Goal: Task Accomplishment & Management: Manage account settings

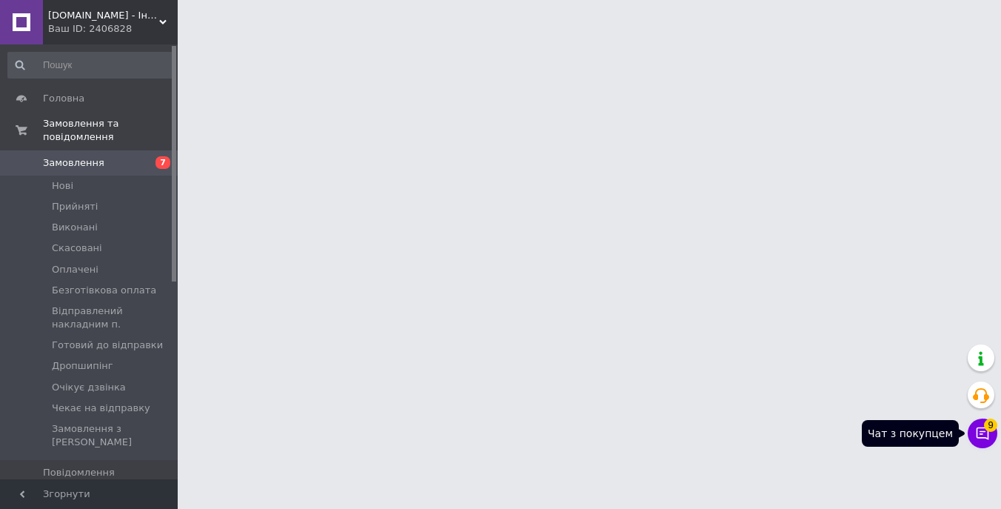
click at [973, 433] on button "Чат з покупцем 9" at bounding box center [982, 433] width 30 height 30
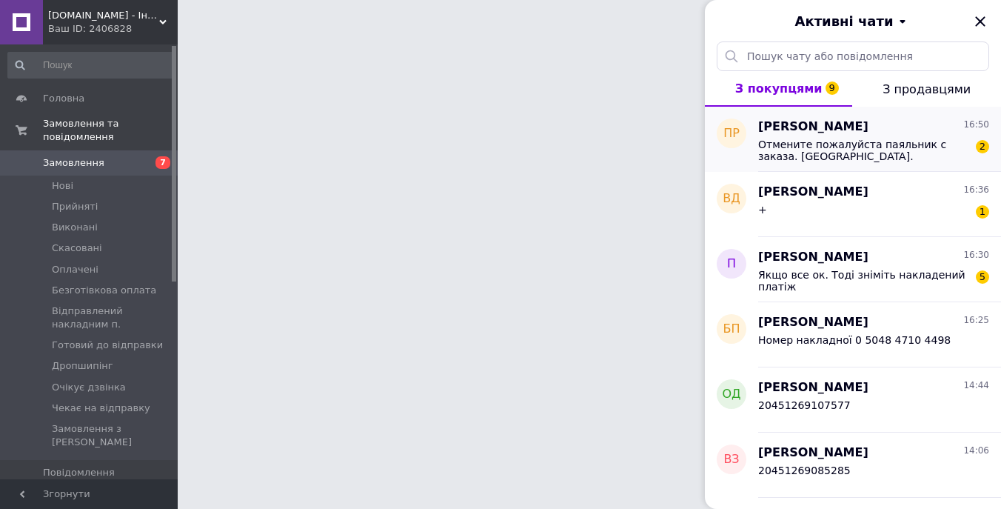
click at [885, 146] on span "Отмените пожалуйста паяльник с заказа. Спасибо." at bounding box center [863, 150] width 210 height 24
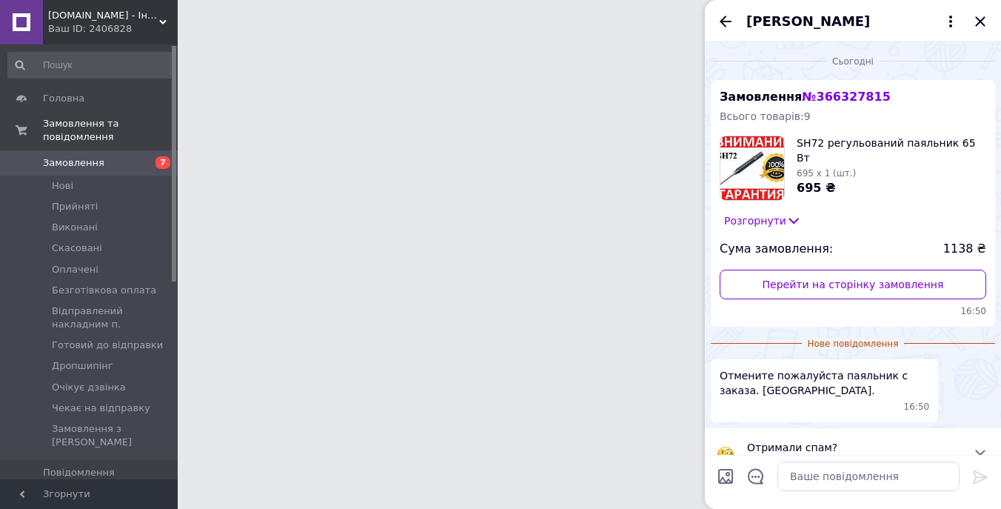
scroll to position [27, 0]
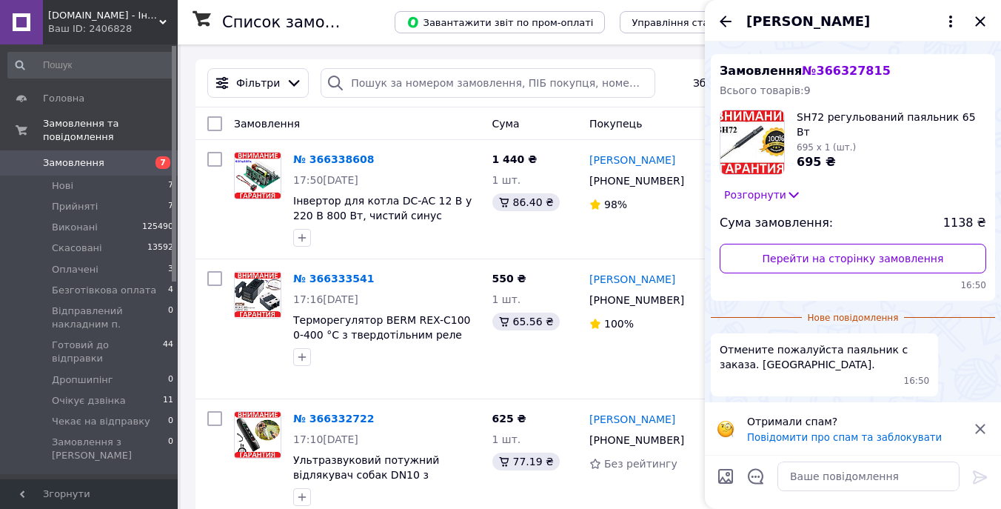
click at [850, 76] on span "№ 366327815" at bounding box center [846, 71] width 88 height 14
copy span "366327815"
click at [480, 76] on input "search" at bounding box center [488, 83] width 335 height 30
paste input "366327815"
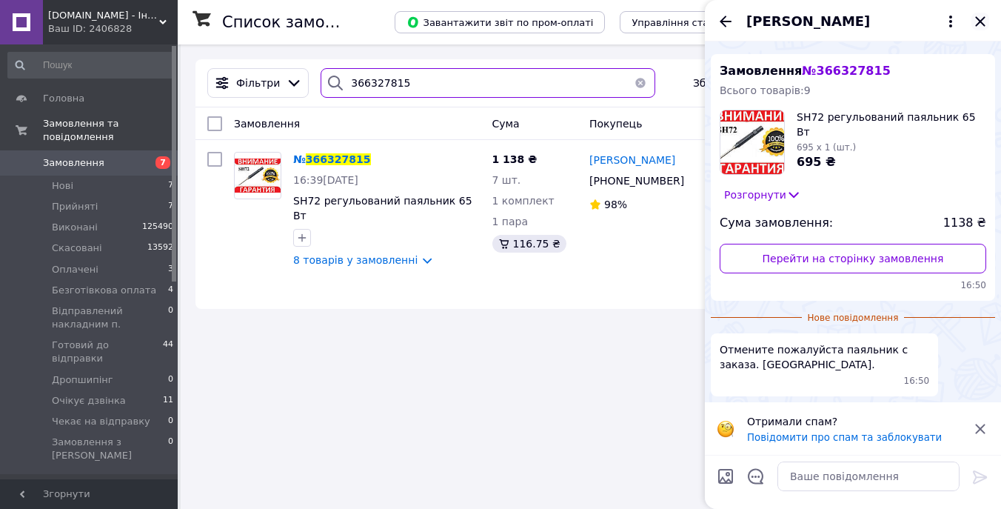
type input "366327815"
click at [982, 26] on icon "Закрити" at bounding box center [980, 22] width 18 height 18
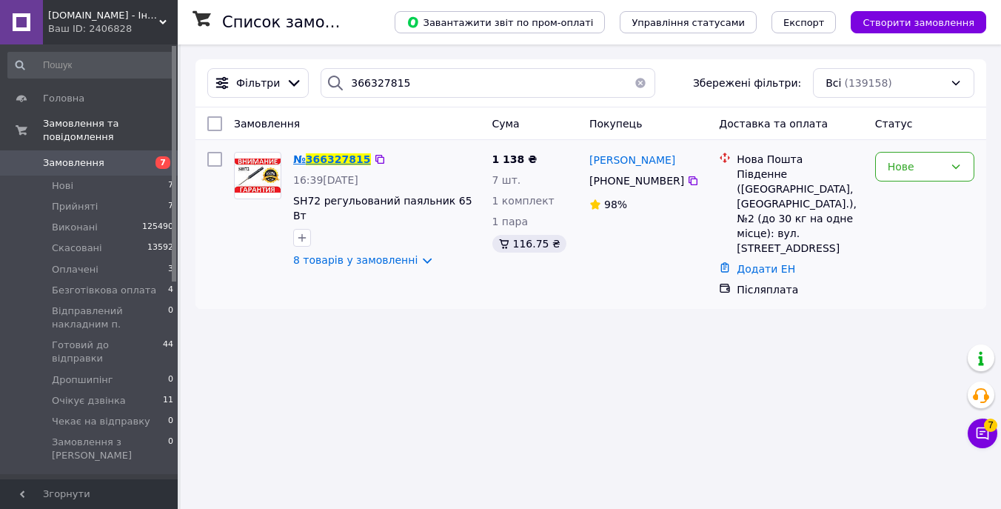
click at [343, 155] on span "366327815" at bounding box center [338, 159] width 65 height 12
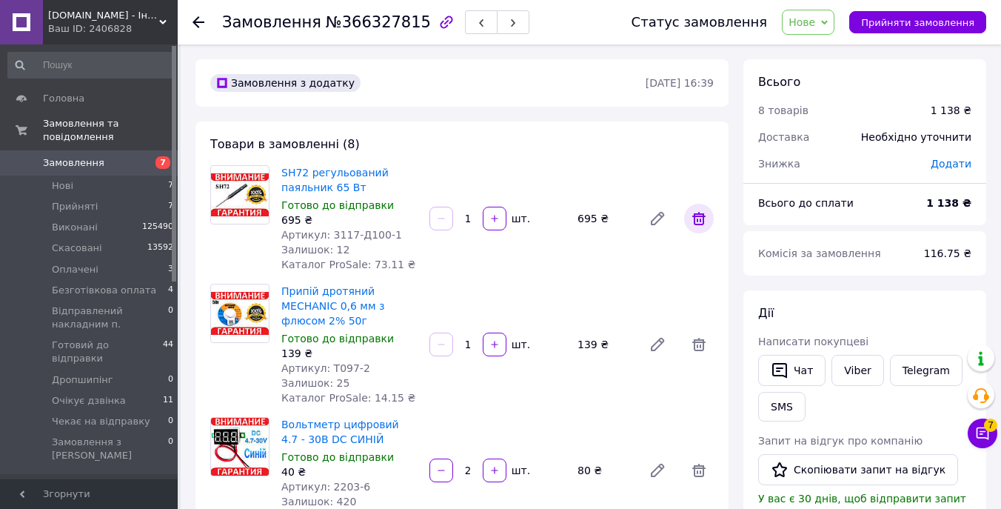
click at [702, 217] on icon at bounding box center [698, 218] width 13 height 13
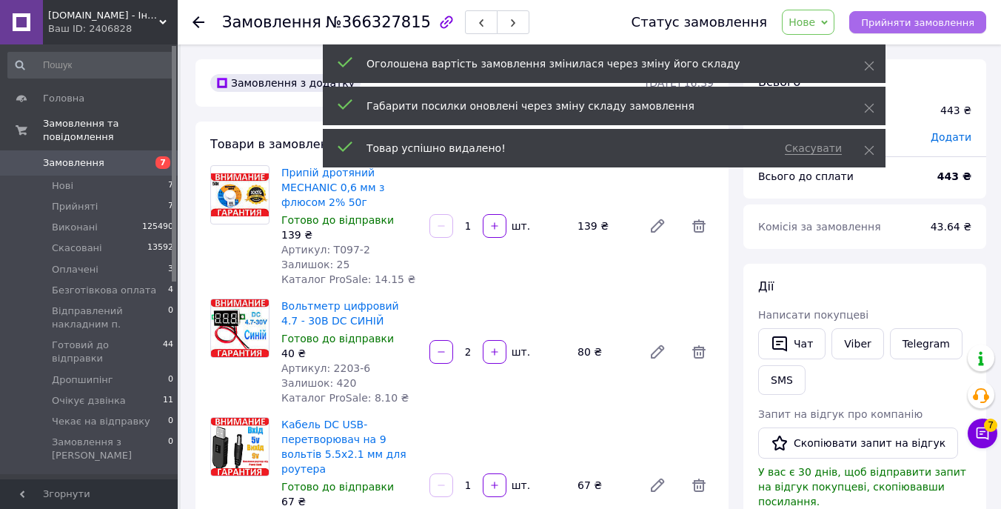
click at [913, 30] on button "Прийняти замовлення" at bounding box center [917, 22] width 137 height 22
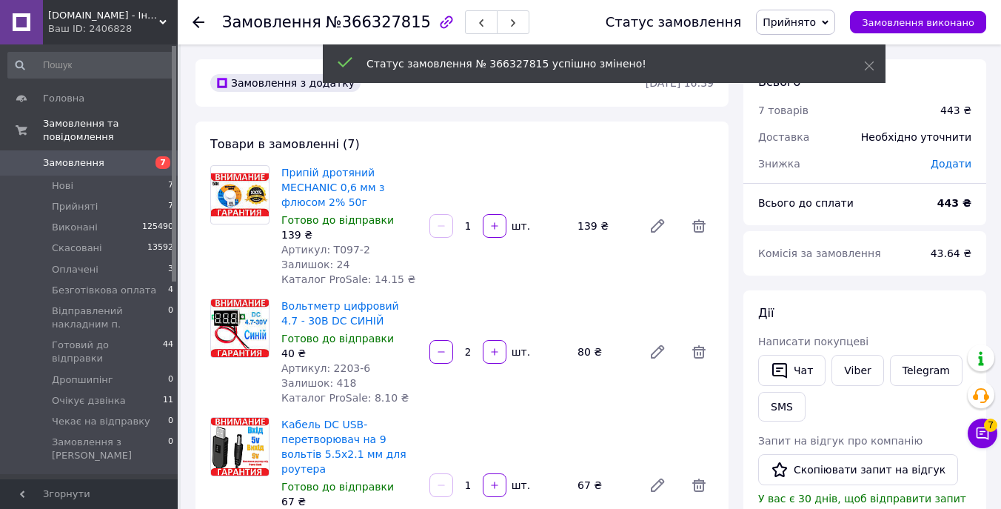
click at [795, 369] on button "Чат" at bounding box center [791, 370] width 67 height 31
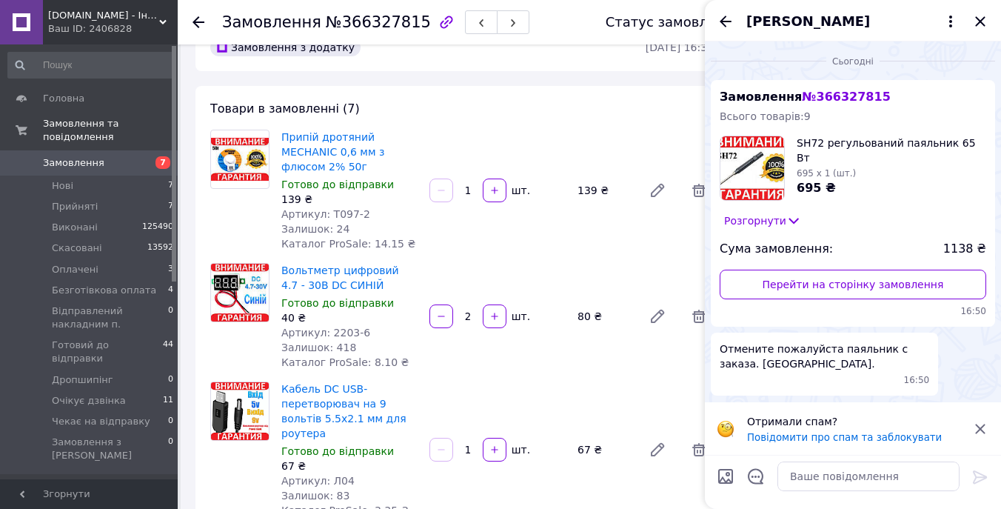
scroll to position [38, 0]
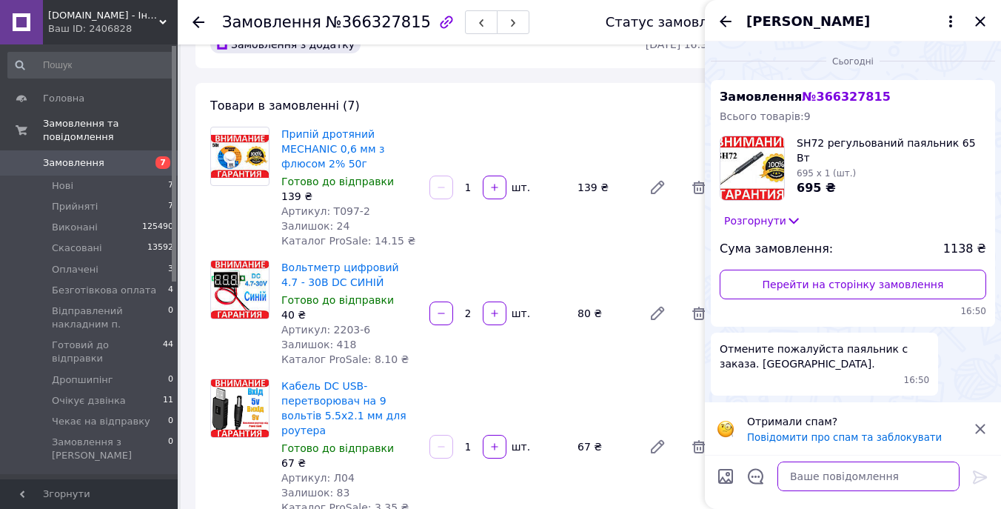
click at [849, 469] on textarea at bounding box center [868, 476] width 182 height 30
type textarea "D"
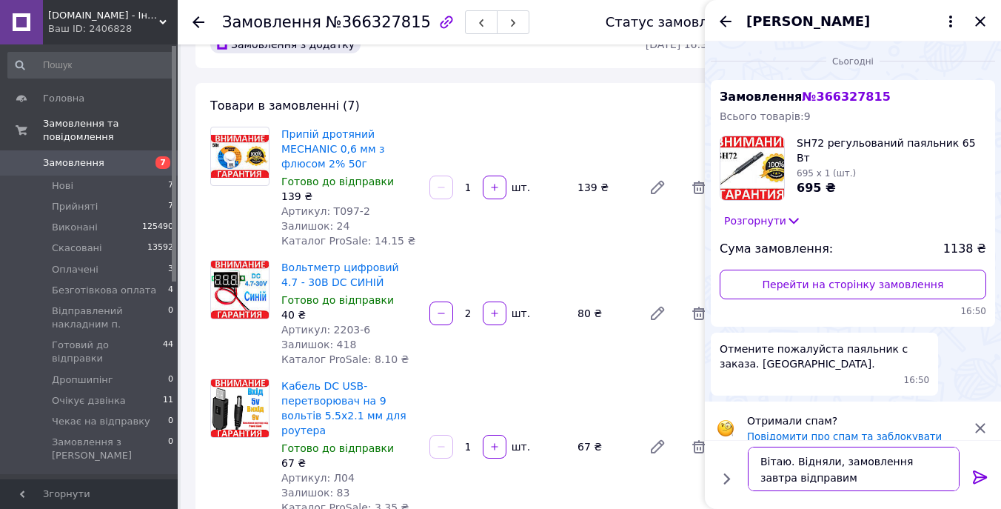
type textarea "Вітаю. Відняли, замовлення завтра відправимо"
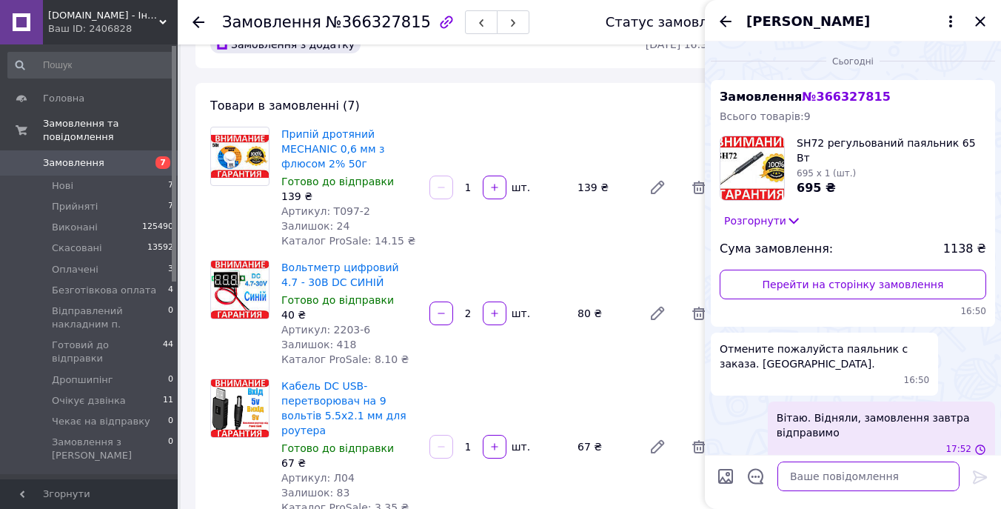
scroll to position [16, 0]
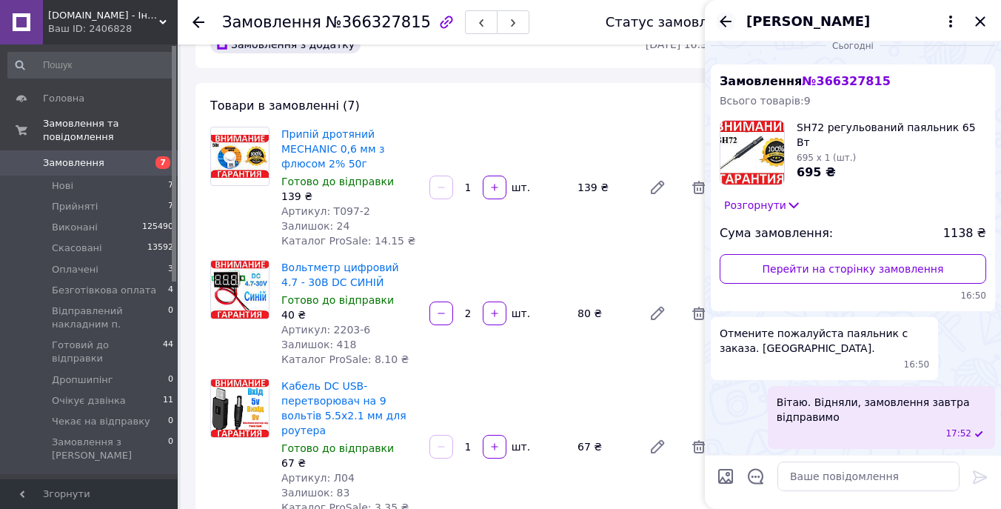
click at [733, 19] on icon "Назад" at bounding box center [726, 22] width 18 height 18
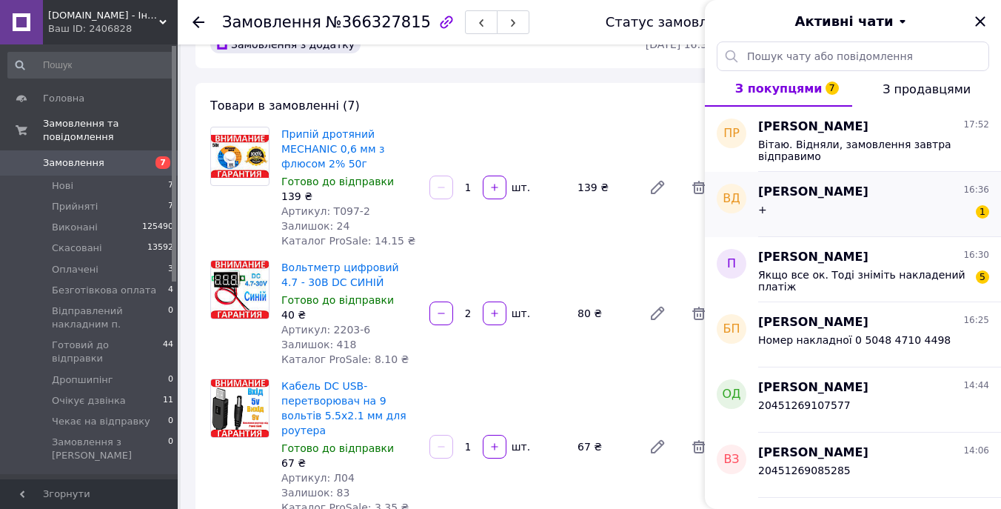
click at [831, 209] on div "+ 1" at bounding box center [873, 213] width 231 height 24
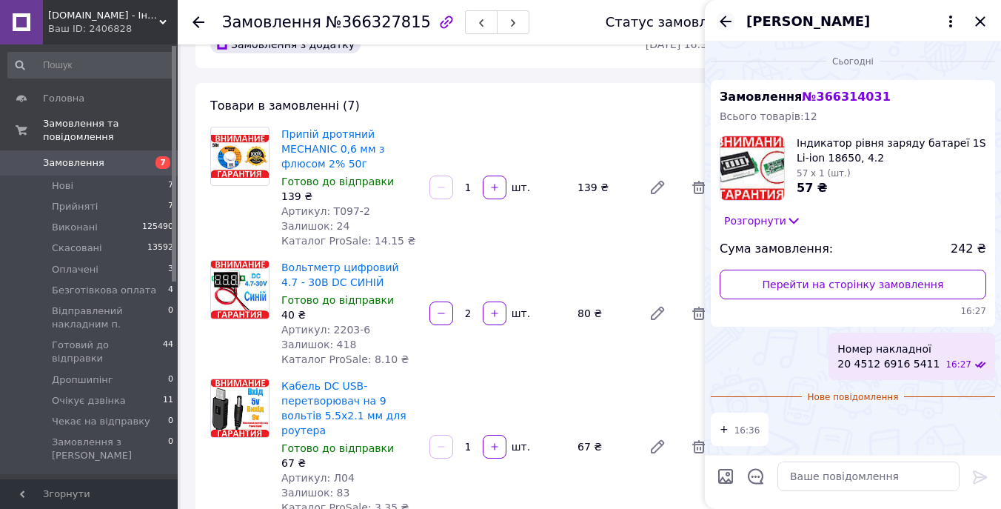
click at [726, 18] on icon "Назад" at bounding box center [726, 22] width 18 height 18
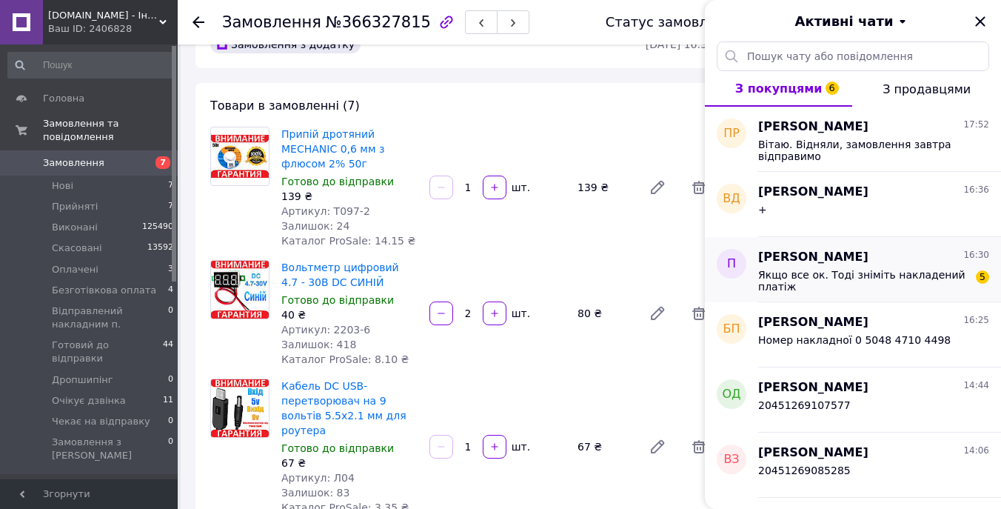
click at [863, 280] on span "Якщо все ок. Тоді зніміть накладений платіж" at bounding box center [863, 281] width 210 height 24
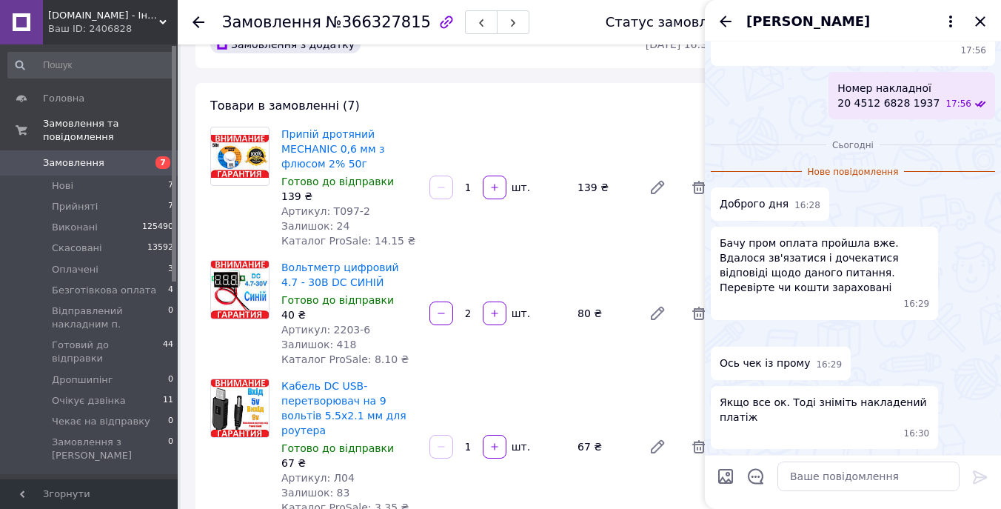
scroll to position [2152, 0]
click at [722, 328] on img at bounding box center [717, 334] width 12 height 12
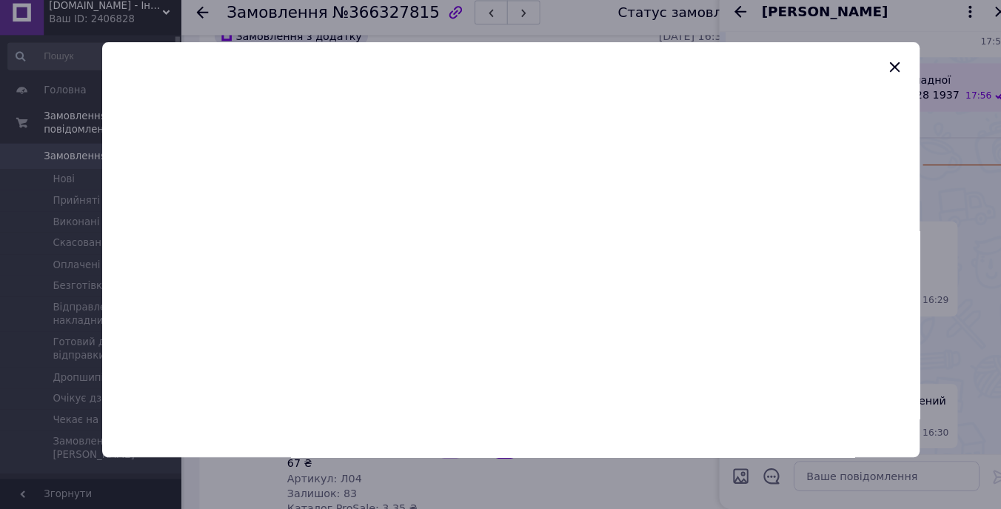
scroll to position [37, 0]
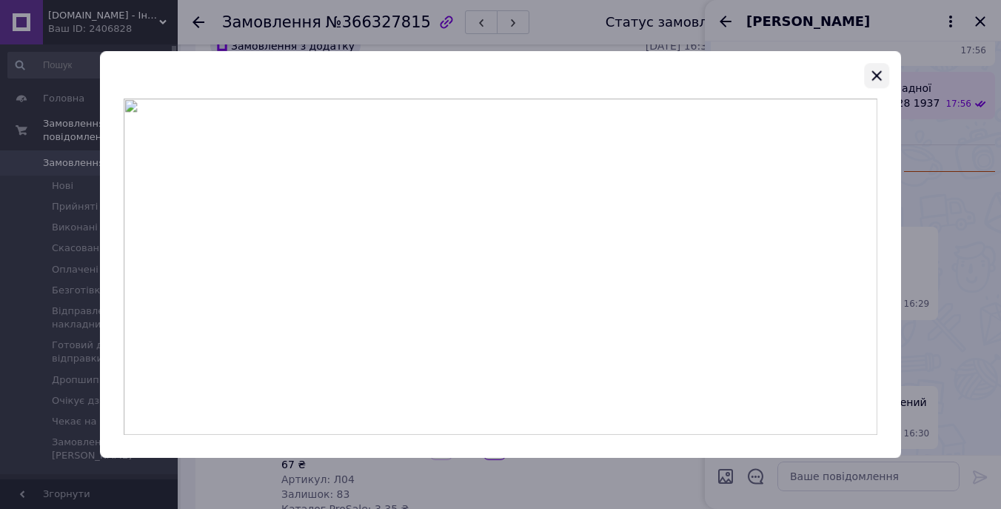
click at [875, 79] on icon "button" at bounding box center [877, 76] width 18 height 18
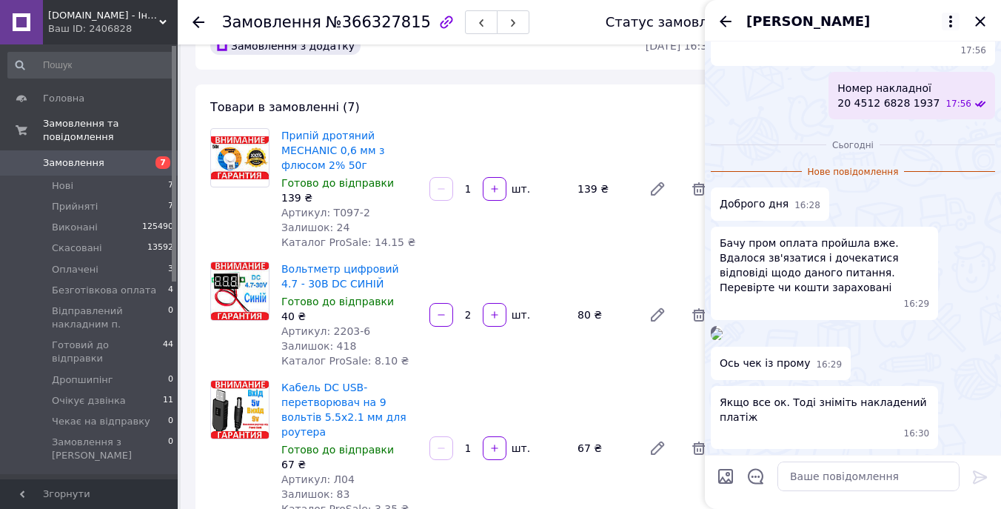
click at [951, 16] on icon at bounding box center [950, 22] width 3 height 12
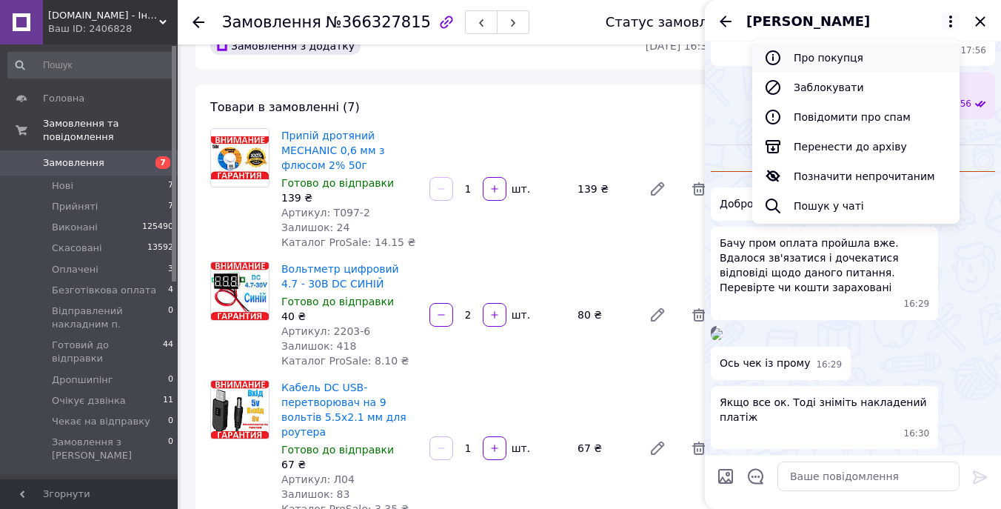
click at [862, 56] on button "Про покупця" at bounding box center [855, 58] width 207 height 30
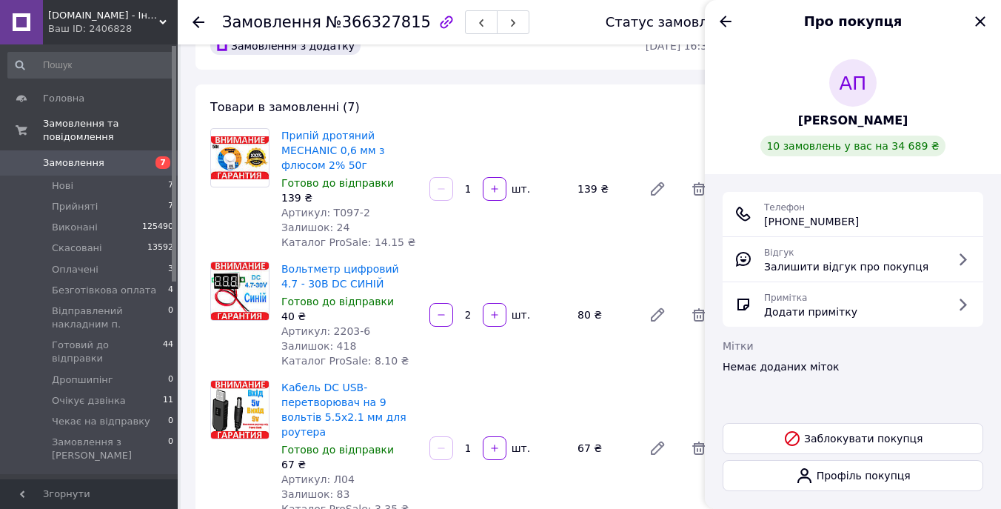
click at [828, 214] on span "[PHONE_NUMBER]" at bounding box center [811, 221] width 95 height 15
copy ul "[PHONE_NUMBER]"
click at [124, 164] on span "Замовлення" at bounding box center [90, 162] width 94 height 13
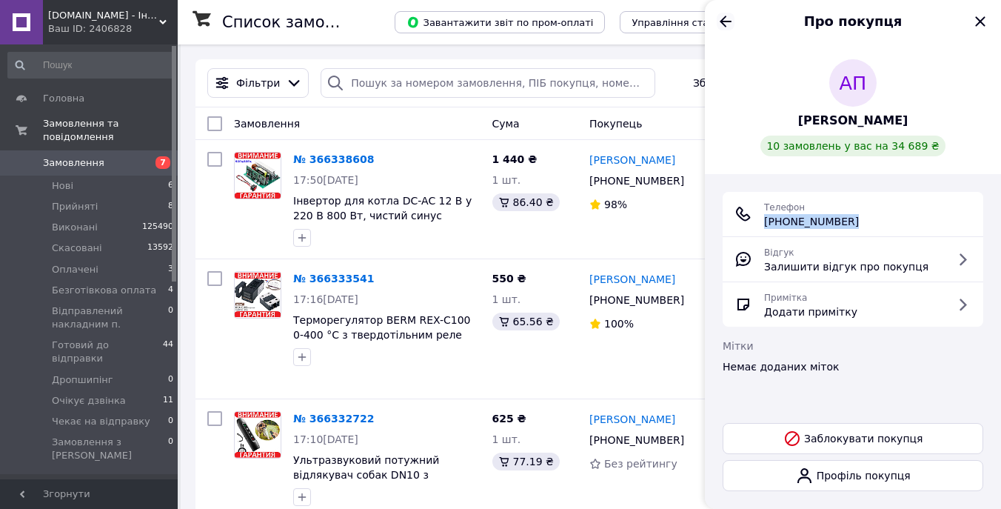
click at [725, 24] on icon "Назад" at bounding box center [726, 22] width 18 height 18
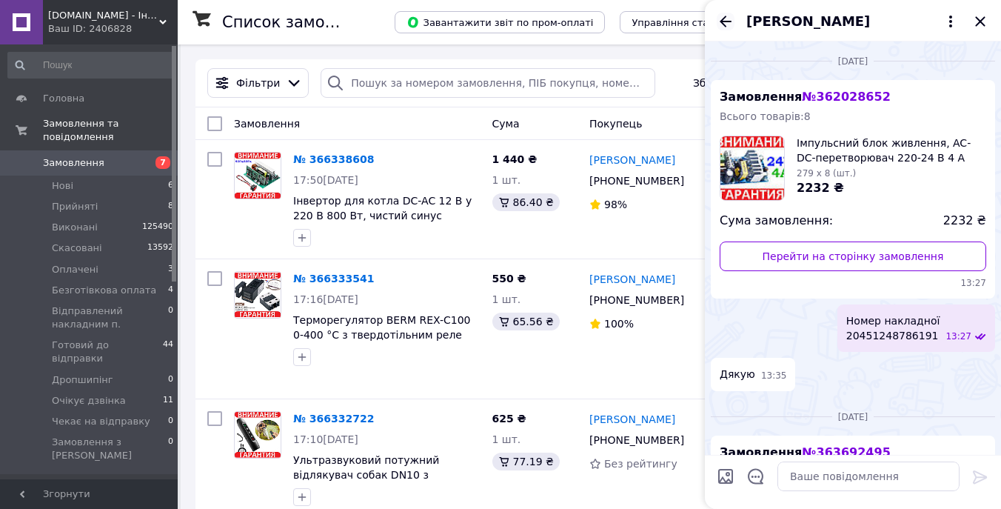
scroll to position [2036, 0]
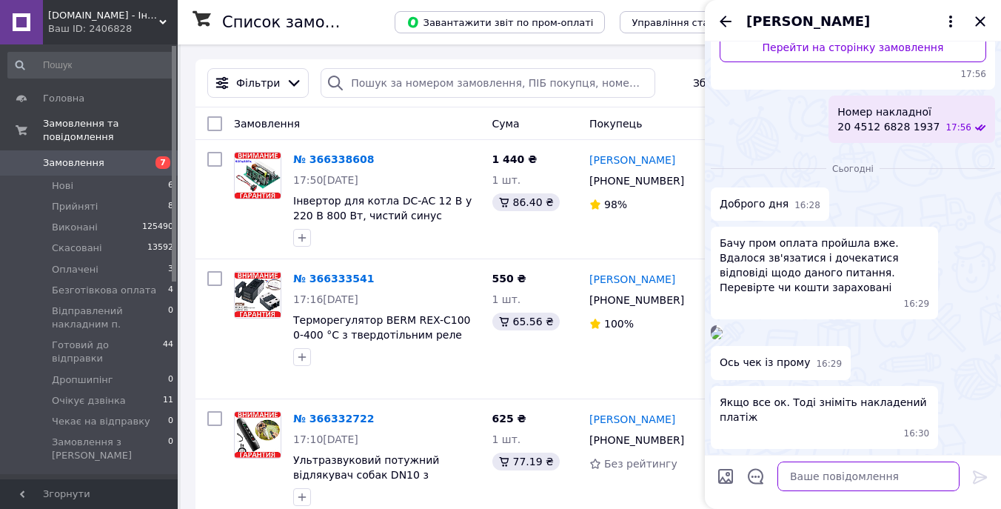
click at [857, 471] on textarea at bounding box center [868, 476] width 182 height 30
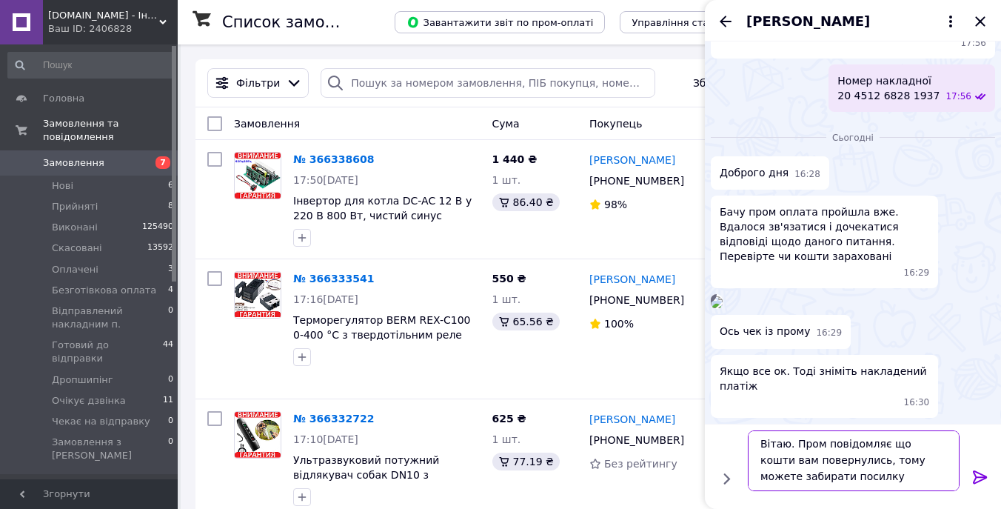
type textarea "Вітаю. Пром повідомляє що кошти вам повернулись, тому можете забирати посилку н…"
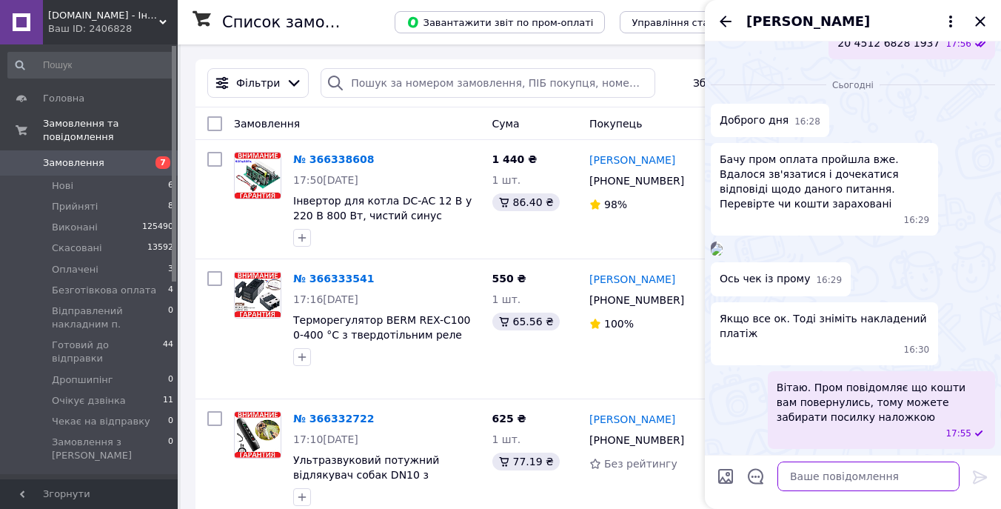
scroll to position [2212, 0]
click at [730, 483] on input "Завантажити файли" at bounding box center [726, 476] width 18 height 18
click at [723, 472] on input "Завантажити файли" at bounding box center [726, 476] width 18 height 18
type input "C:\fakepath\Знімок екрана 2025-10-12 о 17.56.28.png"
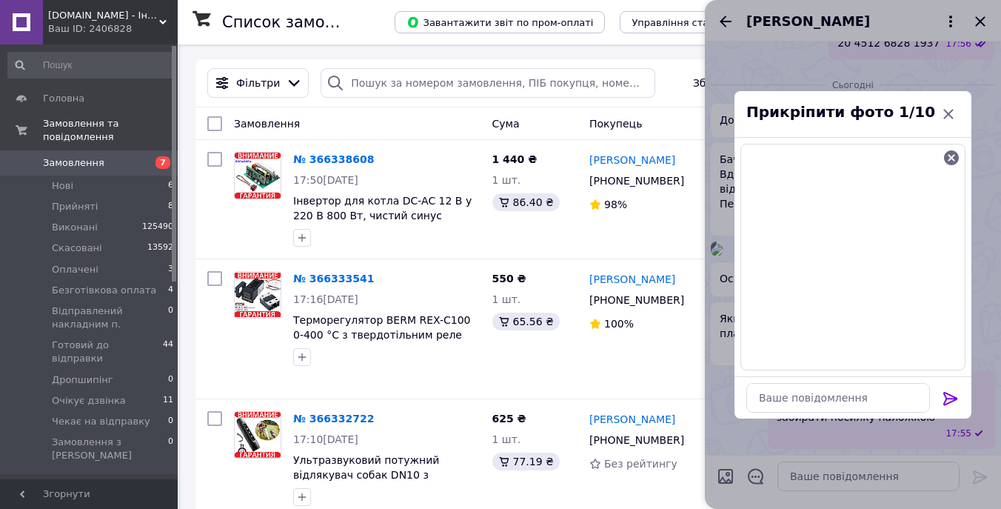
click at [952, 400] on icon at bounding box center [950, 398] width 14 height 13
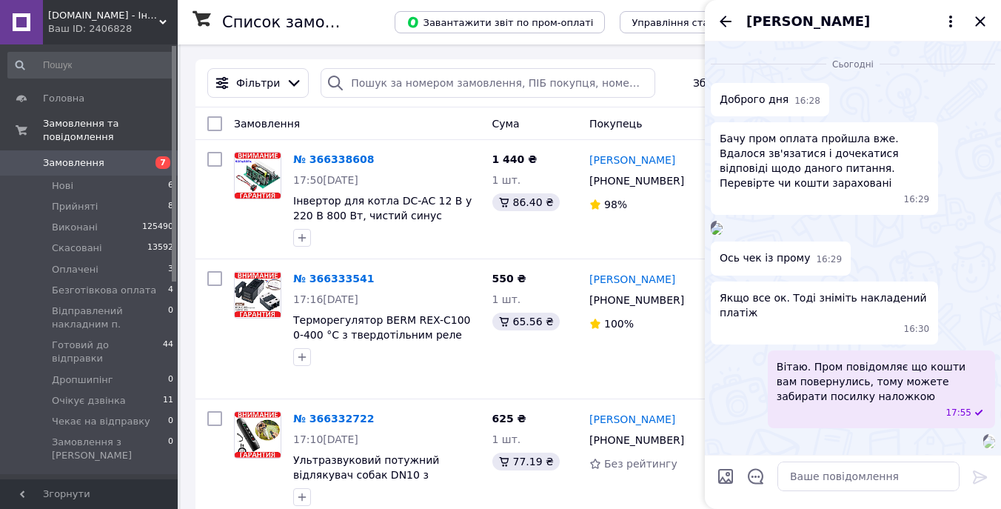
scroll to position [2246, 0]
click at [723, 24] on icon "Назад" at bounding box center [726, 21] width 12 height 11
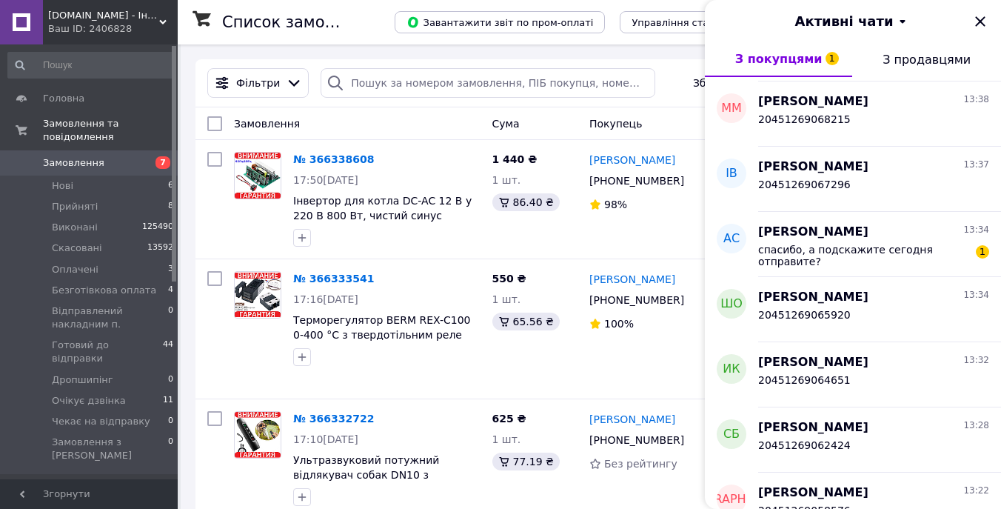
scroll to position [779, 0]
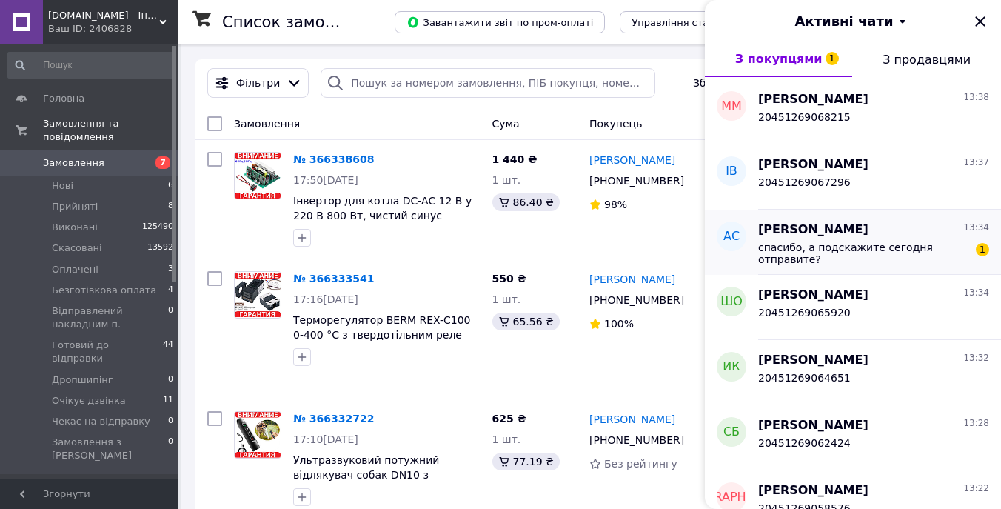
click at [863, 249] on span "спасибо, а подскажите сегодня отправите?" at bounding box center [863, 253] width 210 height 24
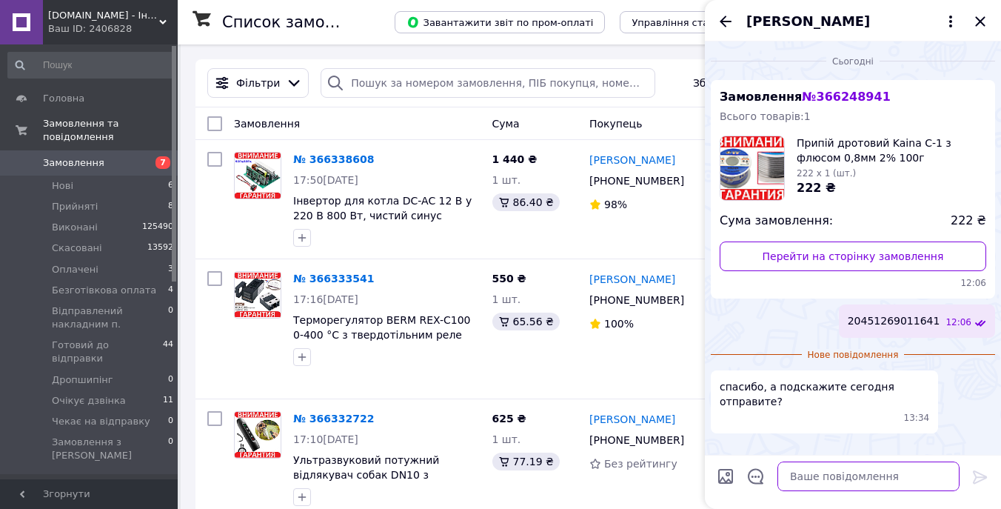
click at [838, 481] on textarea at bounding box center [868, 476] width 182 height 30
type textarea "Вітаю. Відправка буде завтра"
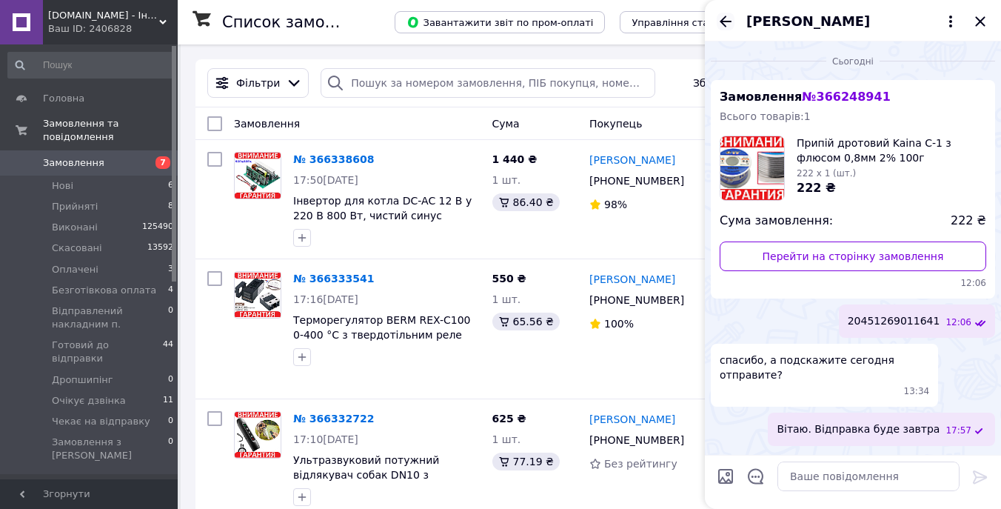
click at [724, 25] on icon "Назад" at bounding box center [726, 21] width 12 height 11
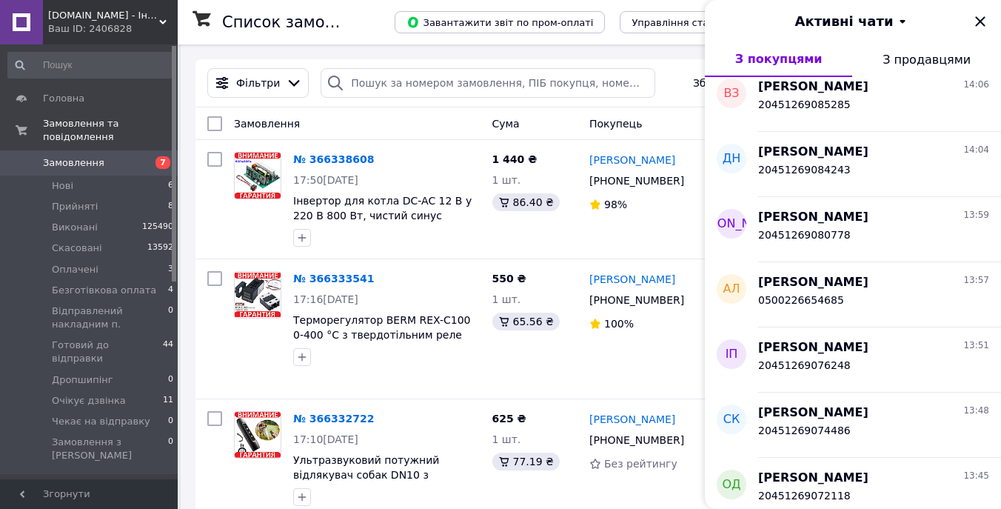
scroll to position [346, 0]
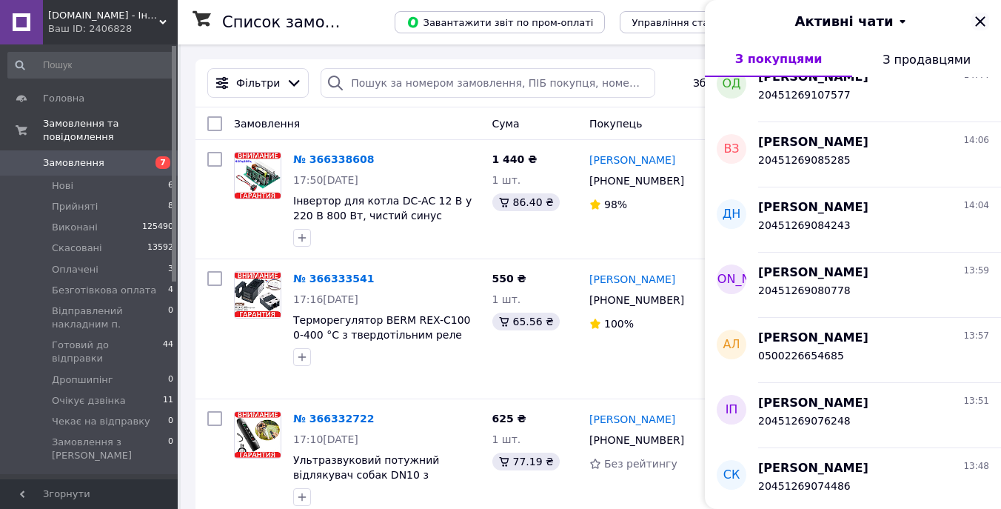
click at [983, 23] on icon "Закрити" at bounding box center [980, 22] width 18 height 18
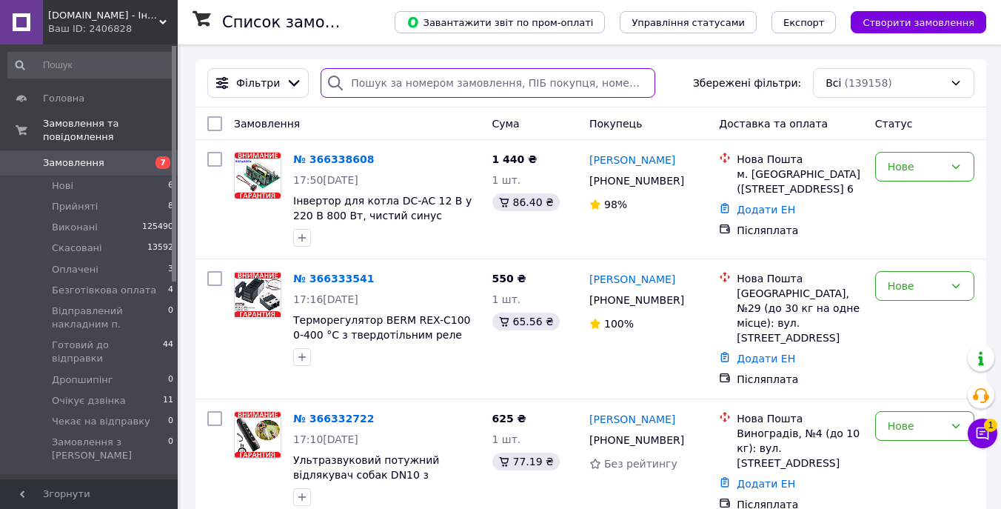
click at [422, 92] on input "search" at bounding box center [488, 83] width 335 height 30
paste input "[PHONE_NUMBER]"
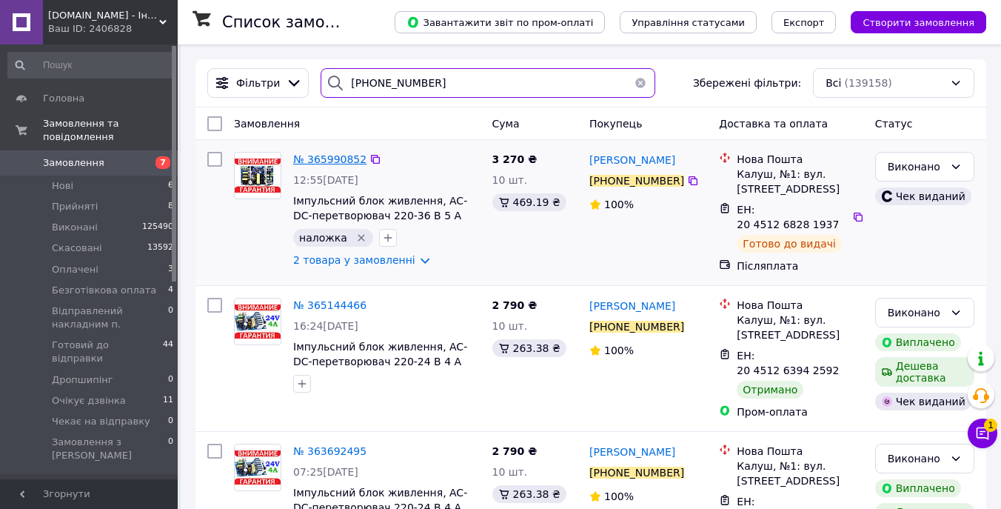
type input "[PHONE_NUMBER]"
click at [348, 160] on span "№ 365990852" at bounding box center [329, 159] width 73 height 12
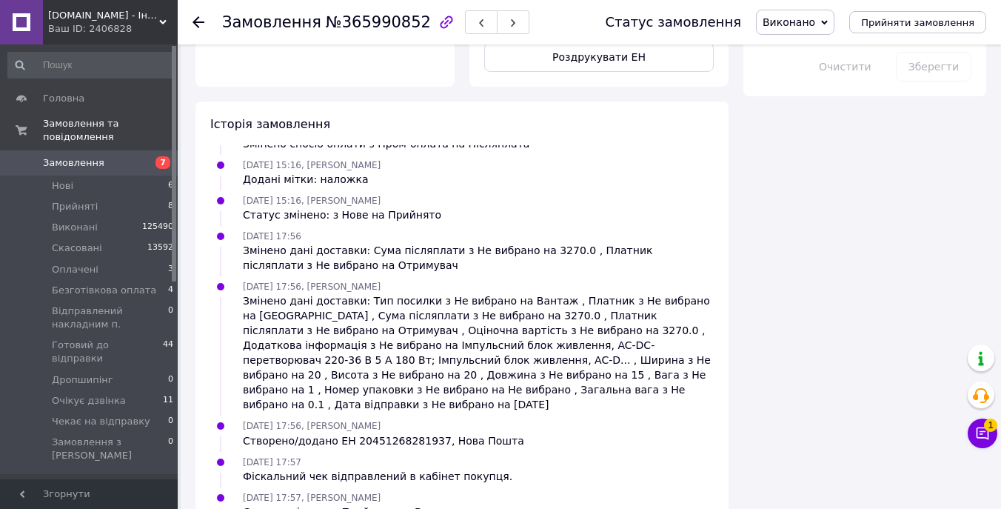
scroll to position [1057, 0]
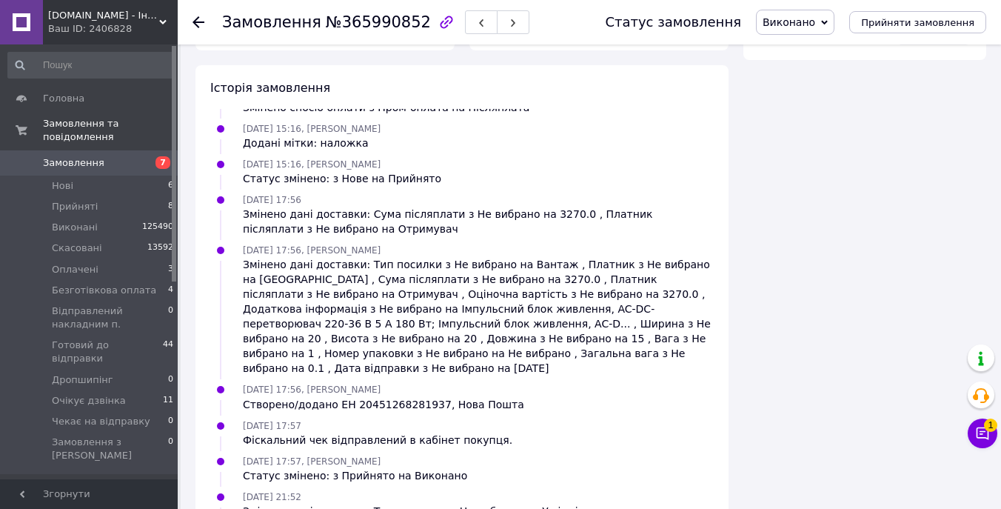
drag, startPoint x: 464, startPoint y: 460, endPoint x: 565, endPoint y: 457, distance: 100.7
click at [688, 453] on div "[DATE] 17:57, [PERSON_NAME] Статус змінено: з Прийнято на [GEOGRAPHIC_DATA]" at bounding box center [461, 468] width 515 height 30
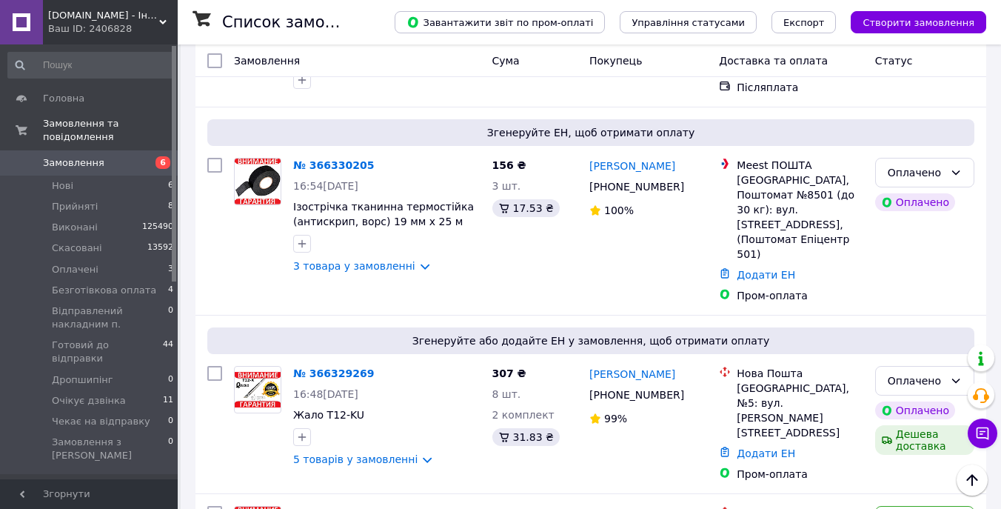
scroll to position [421, 0]
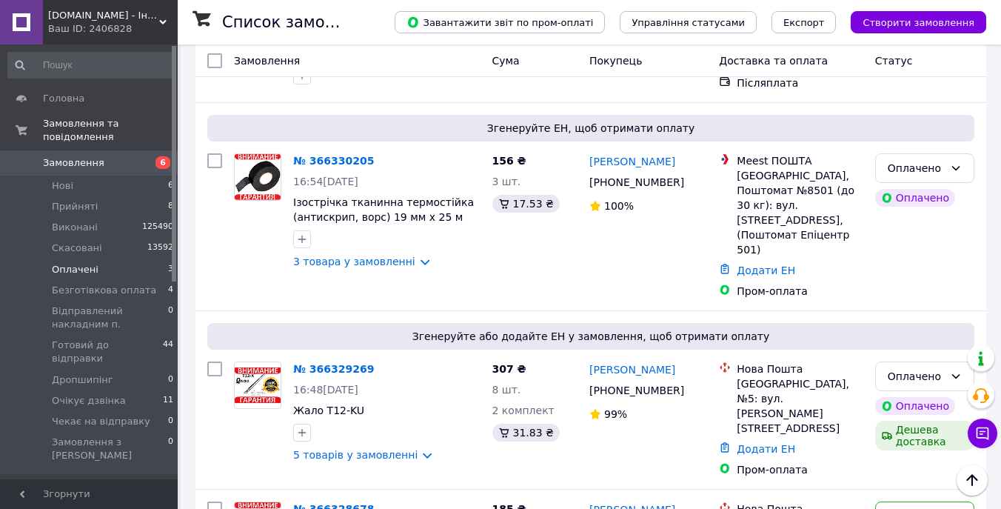
click at [105, 271] on li "Оплачені 3" at bounding box center [91, 269] width 182 height 21
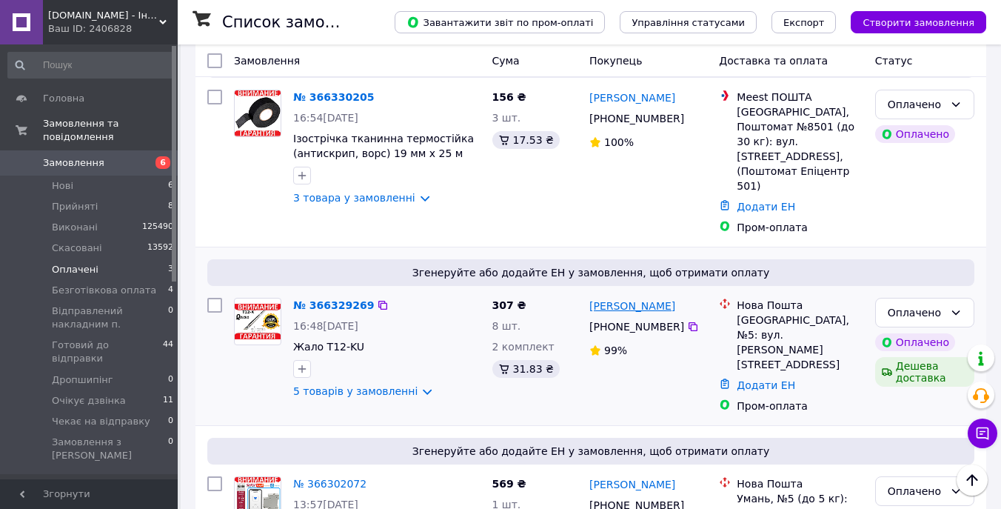
scroll to position [109, 0]
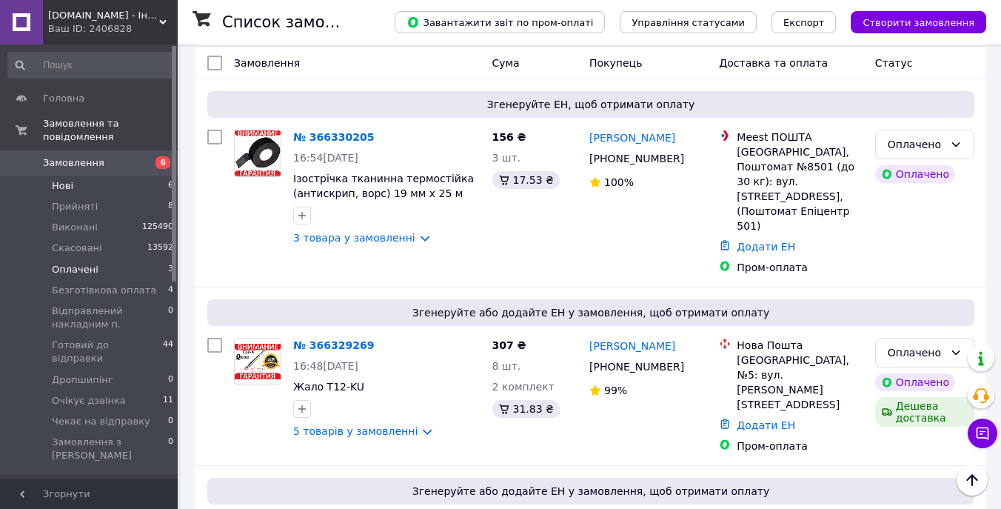
click at [109, 178] on li "Нові 6" at bounding box center [91, 185] width 182 height 21
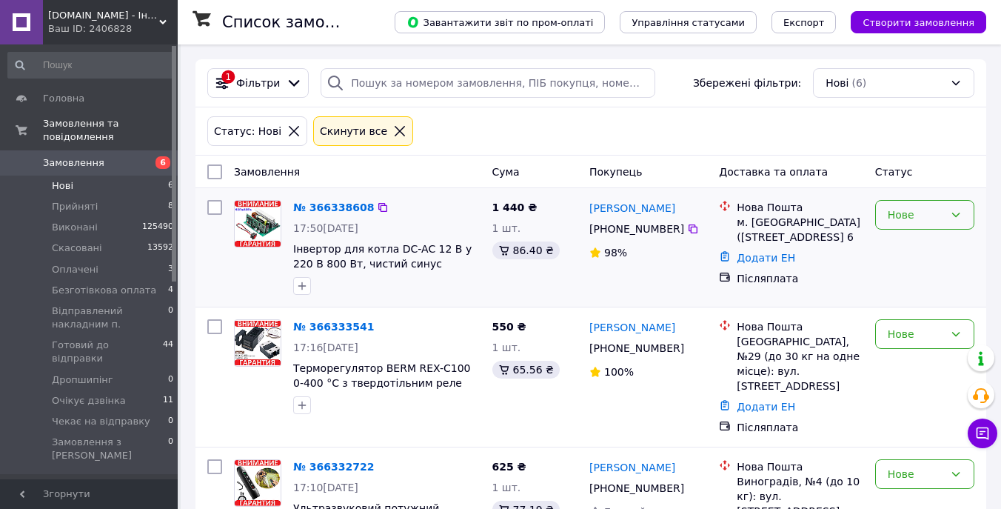
click at [931, 215] on div "Нове" at bounding box center [916, 215] width 56 height 16
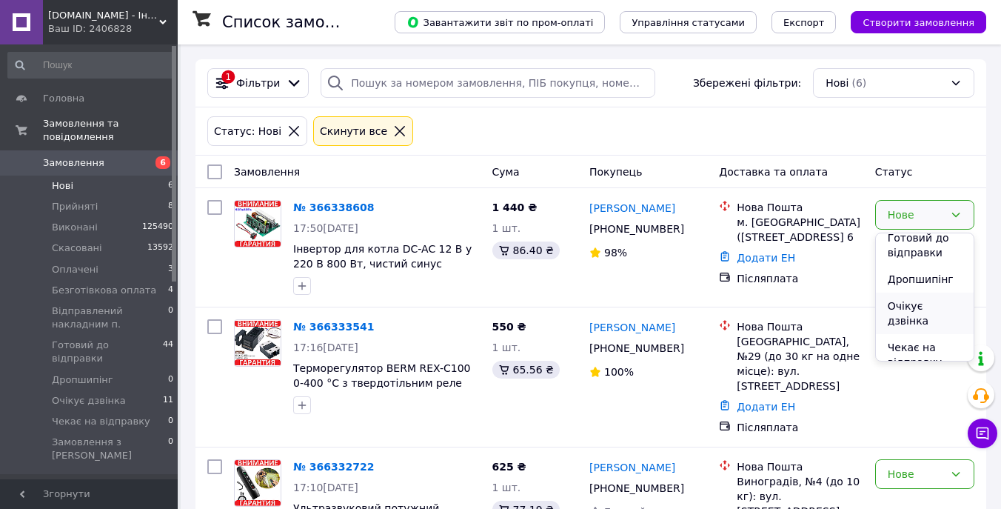
click at [928, 295] on li "Очікує дзвінка" at bounding box center [925, 312] width 98 height 41
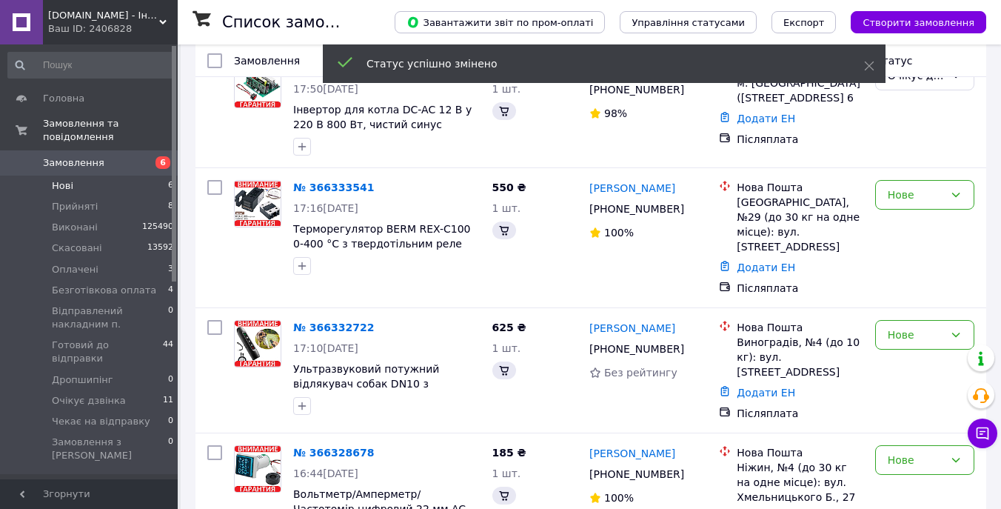
scroll to position [156, 0]
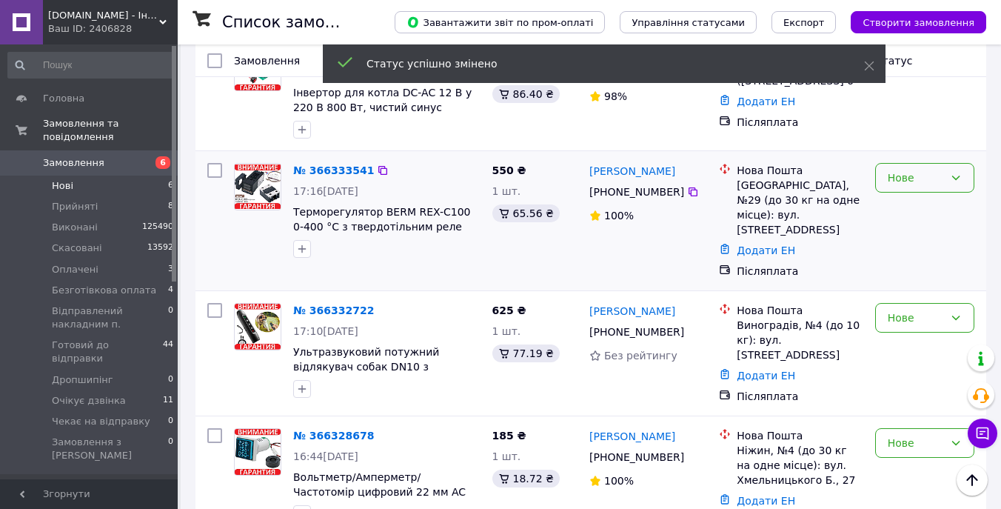
click at [914, 186] on div "Нове" at bounding box center [916, 178] width 56 height 16
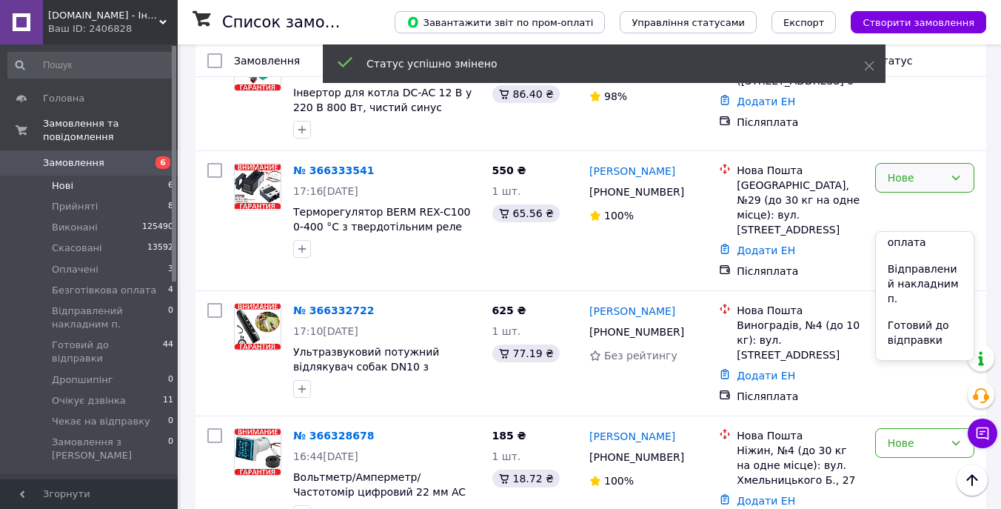
scroll to position [213, 0]
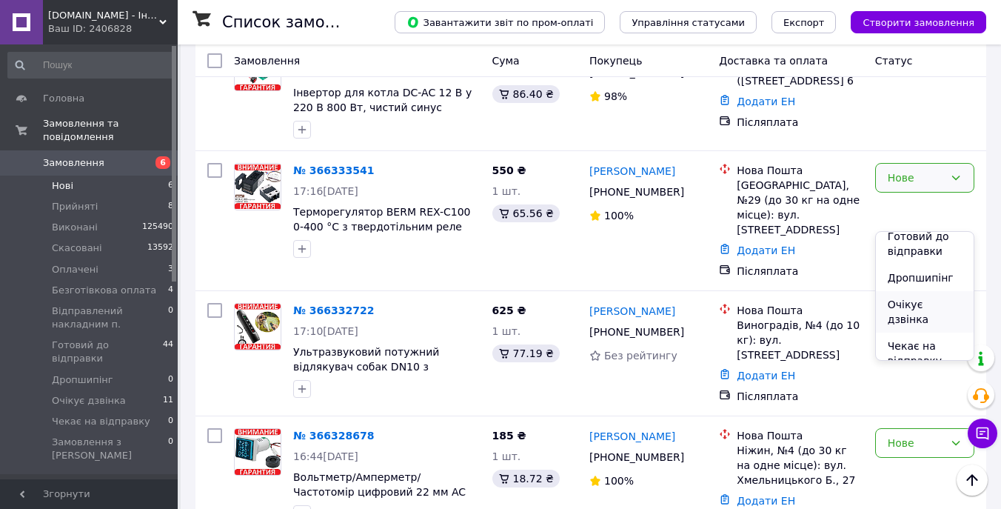
click at [924, 309] on li "Очікує дзвінка" at bounding box center [925, 311] width 98 height 41
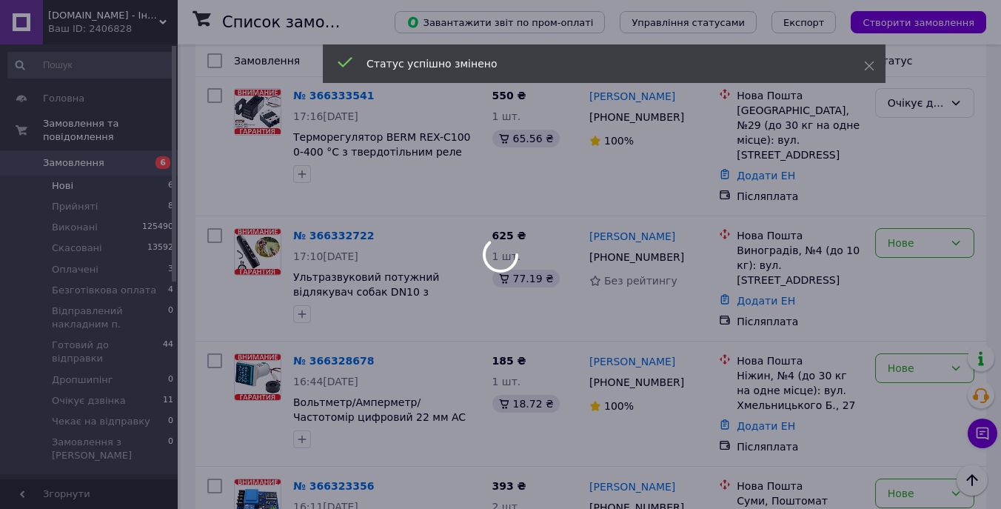
scroll to position [244, 0]
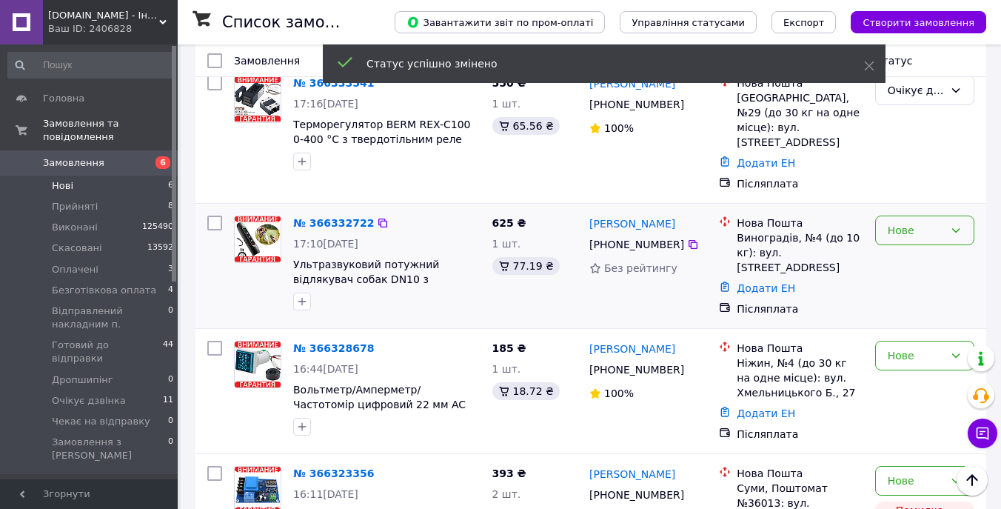
click at [935, 238] on div "Нове" at bounding box center [916, 230] width 56 height 16
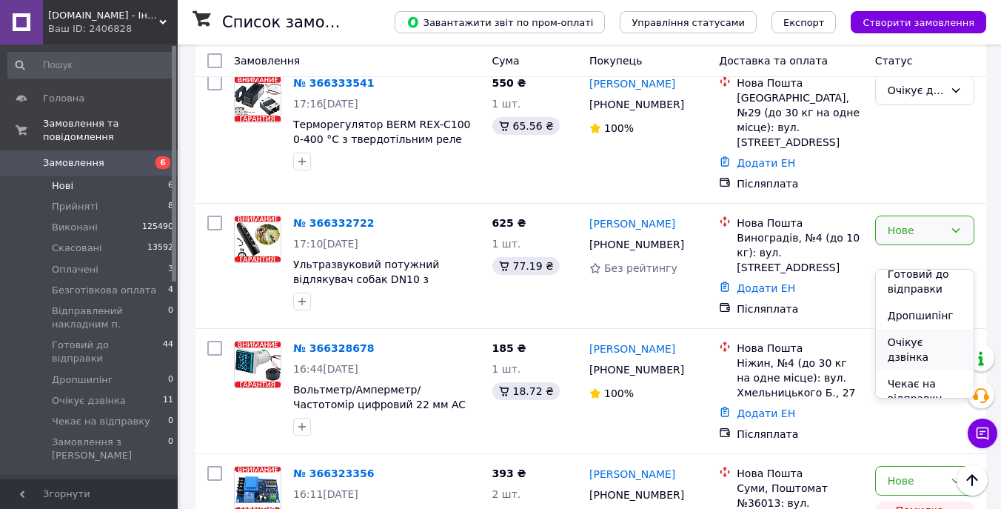
click at [935, 330] on li "Очікує дзвінка" at bounding box center [925, 349] width 98 height 41
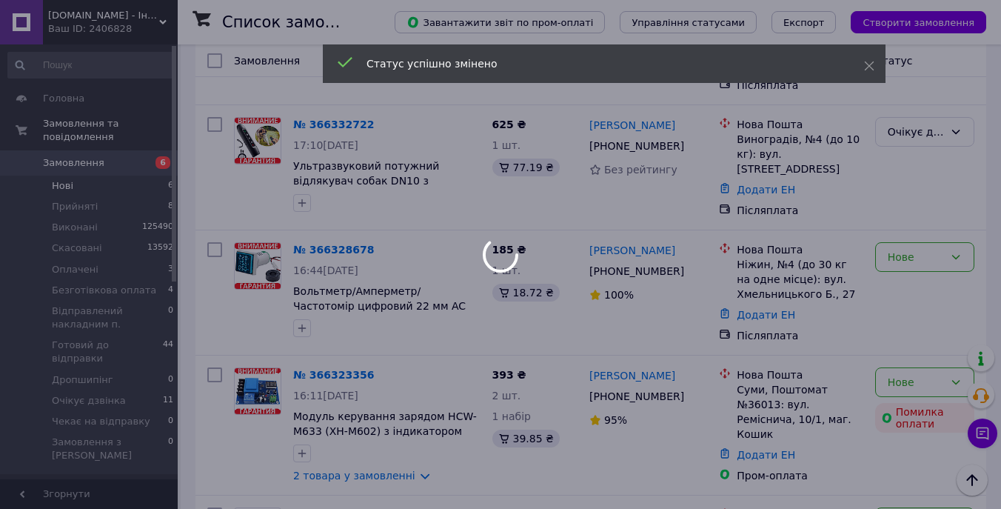
scroll to position [352, 0]
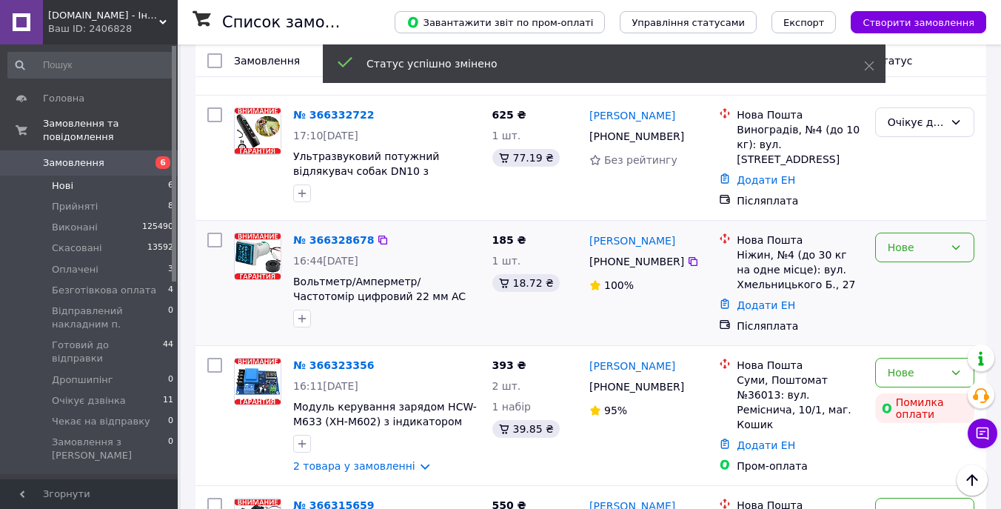
click at [936, 255] on div "Нове" at bounding box center [916, 247] width 56 height 16
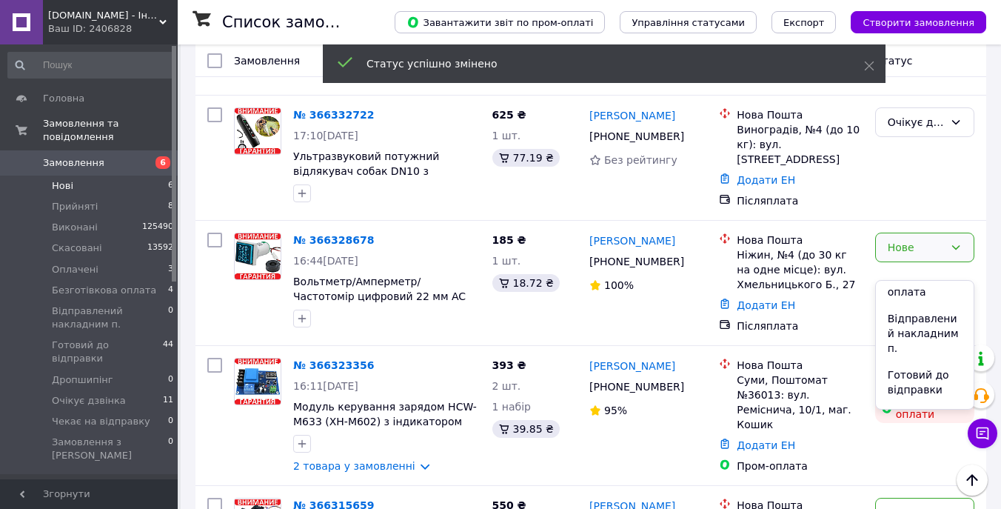
scroll to position [213, 0]
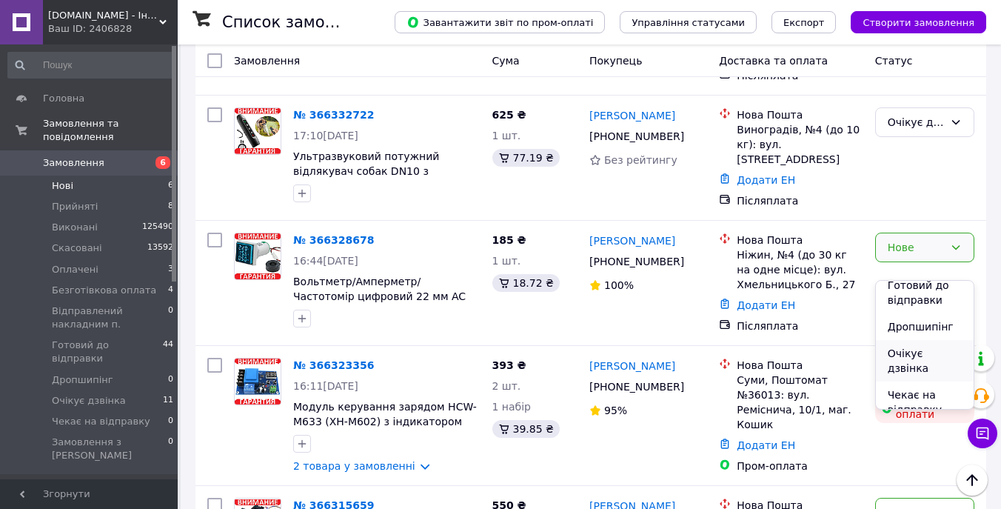
click at [931, 347] on li "Очікує дзвінка" at bounding box center [925, 360] width 98 height 41
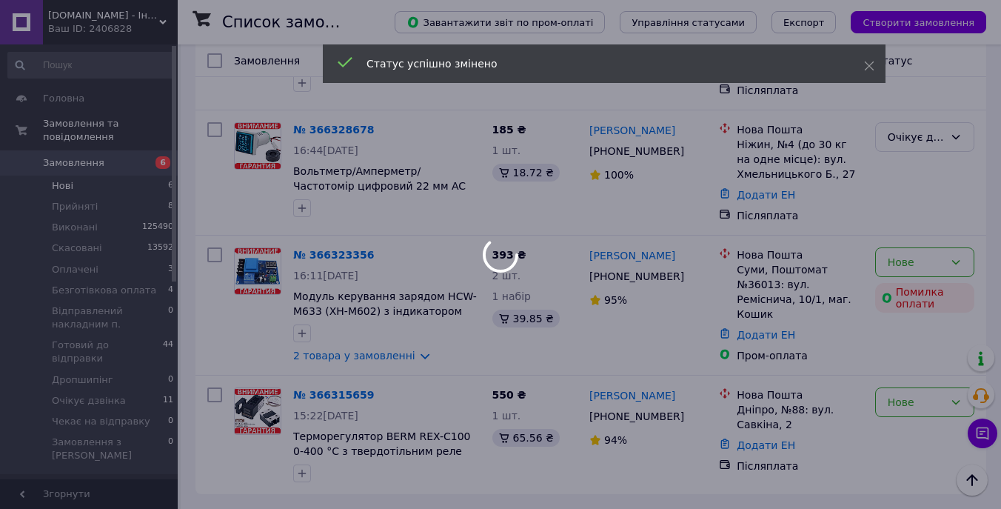
scroll to position [477, 0]
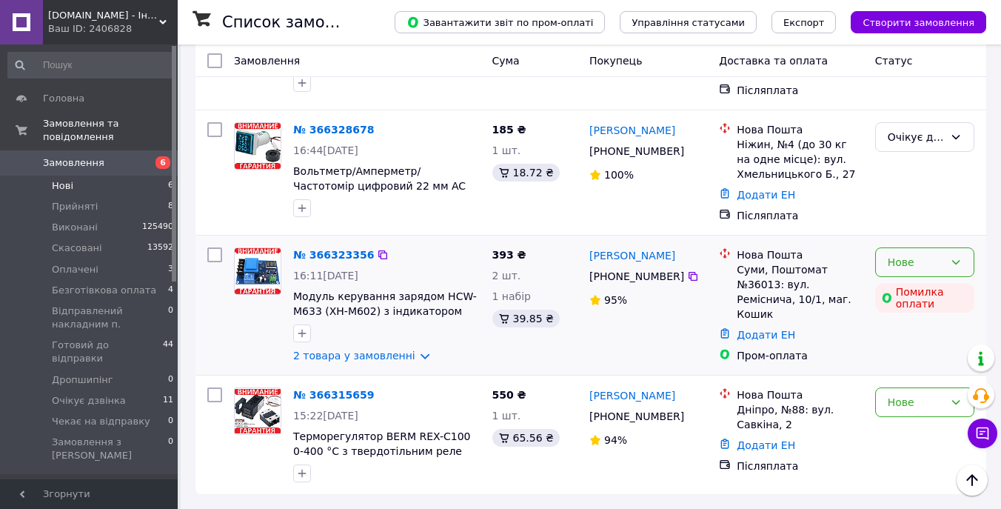
click at [896, 260] on div "Нове" at bounding box center [916, 262] width 56 height 16
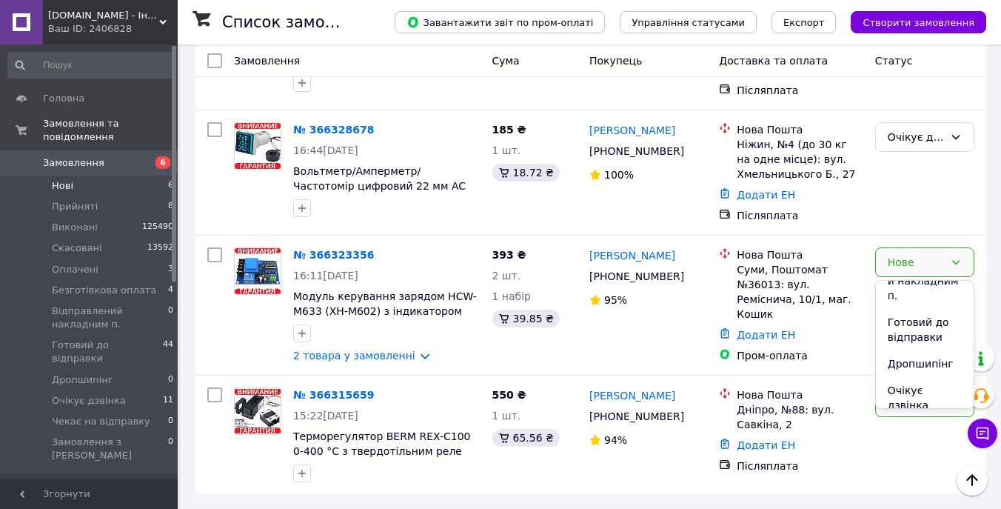
scroll to position [213, 0]
click at [912, 352] on li "Очікує дзвінка" at bounding box center [925, 360] width 98 height 41
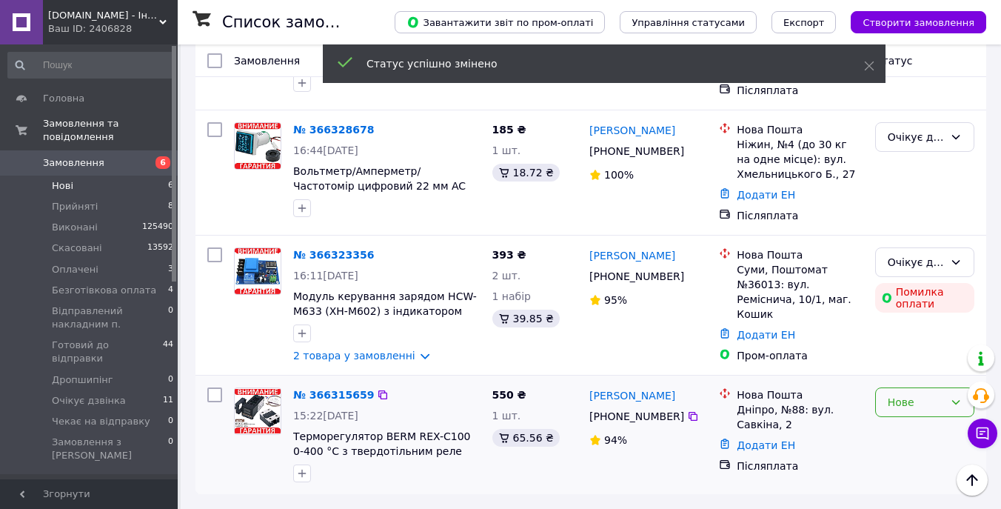
click at [904, 403] on div "Нове" at bounding box center [916, 402] width 56 height 16
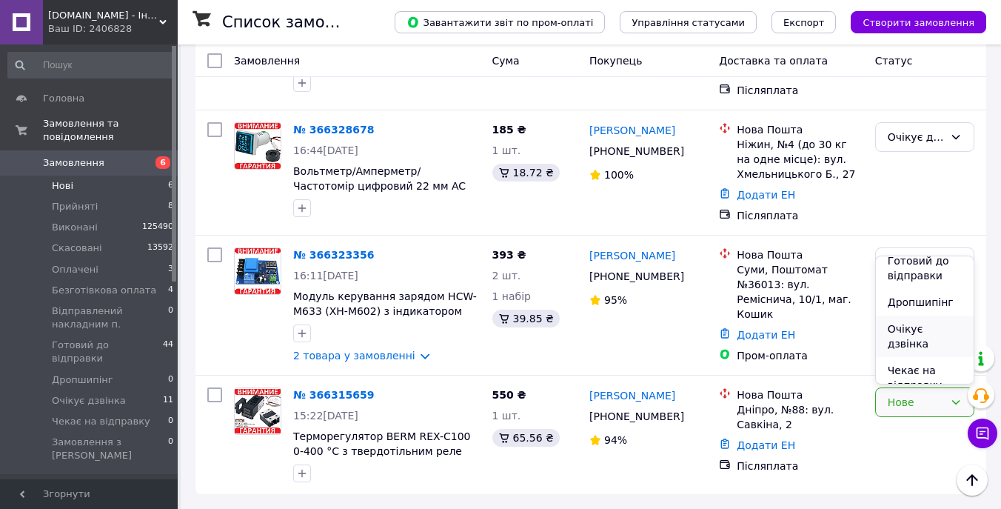
click at [917, 323] on li "Очікує дзвінка" at bounding box center [925, 335] width 98 height 41
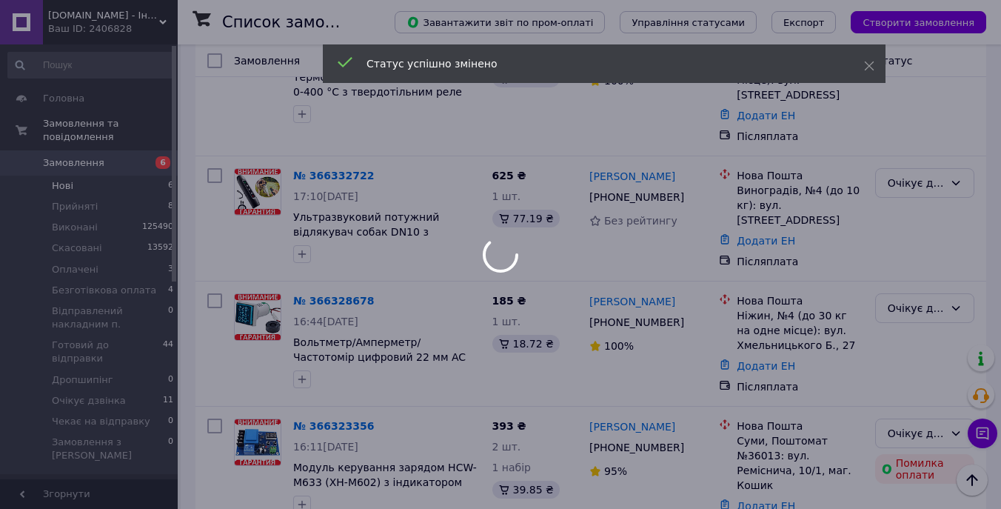
scroll to position [0, 0]
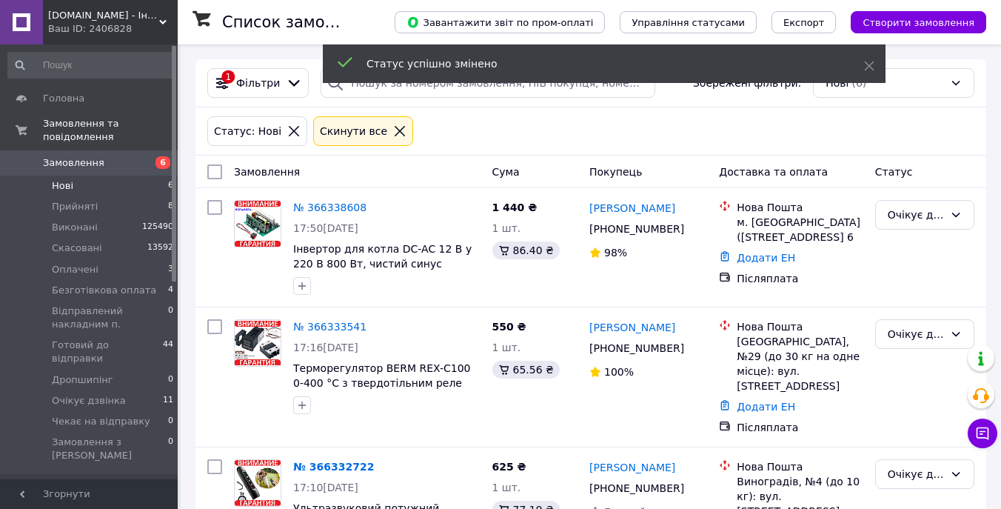
click at [73, 160] on span "Замовлення" at bounding box center [73, 162] width 61 height 13
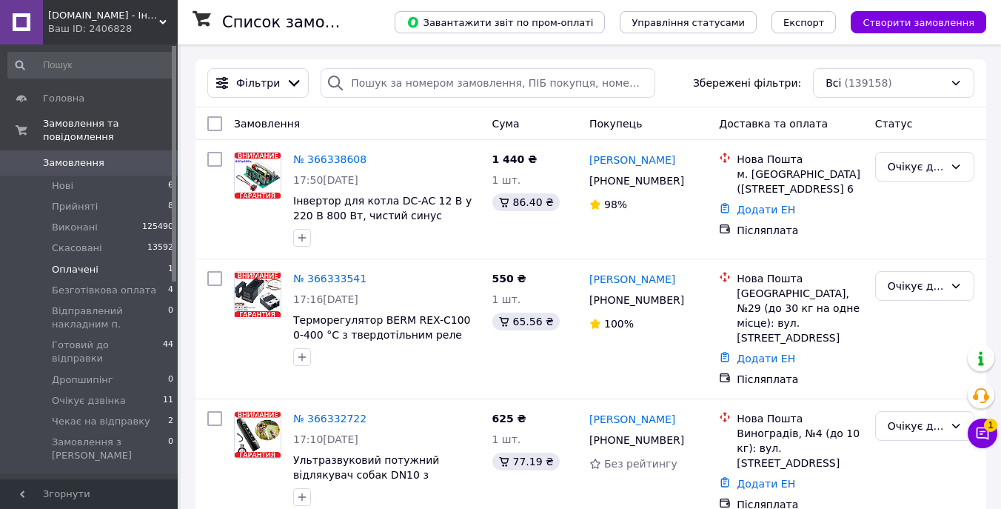
click at [100, 268] on li "Оплачені 1" at bounding box center [91, 269] width 182 height 21
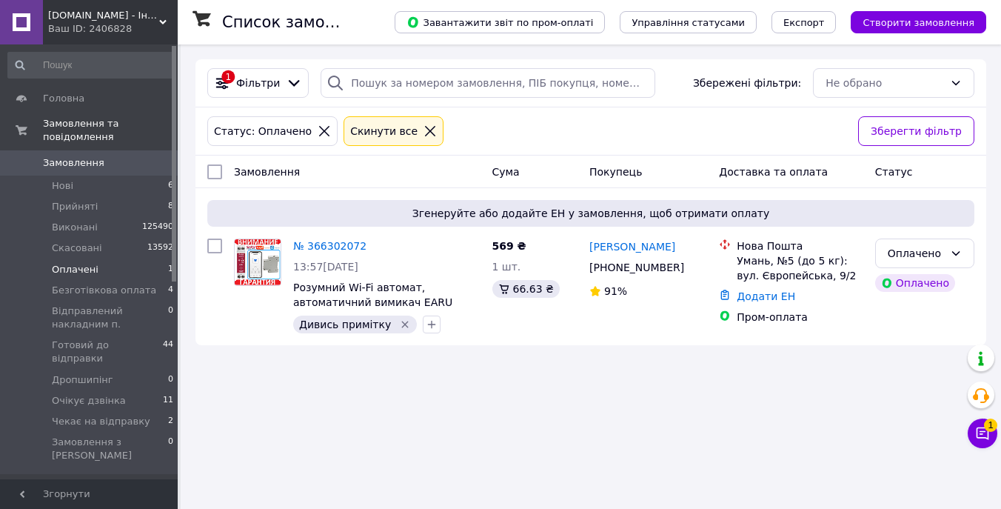
click at [85, 166] on span "Замовлення" at bounding box center [73, 162] width 61 height 13
